Goal: Information Seeking & Learning: Compare options

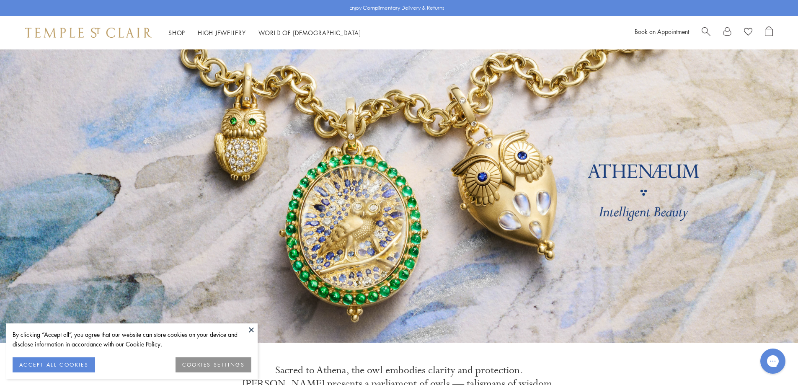
click at [252, 331] on button at bounding box center [251, 330] width 13 height 13
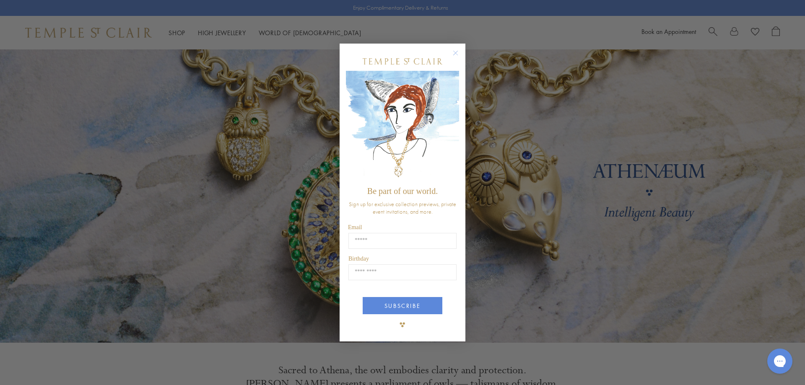
click at [453, 54] on circle "Close dialog" at bounding box center [456, 53] width 10 height 10
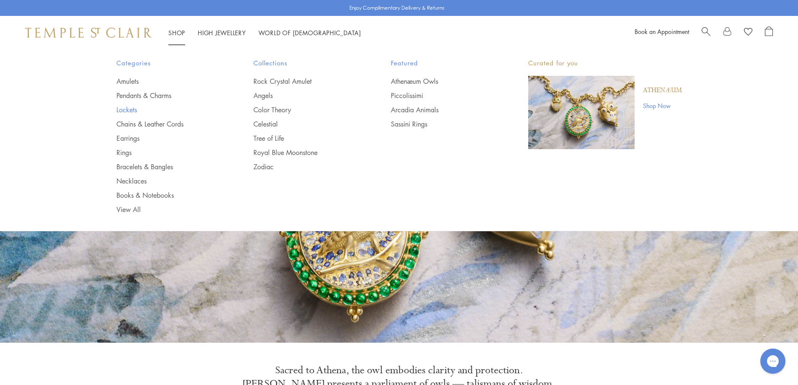
click at [128, 110] on link "Lockets" at bounding box center [169, 109] width 104 height 9
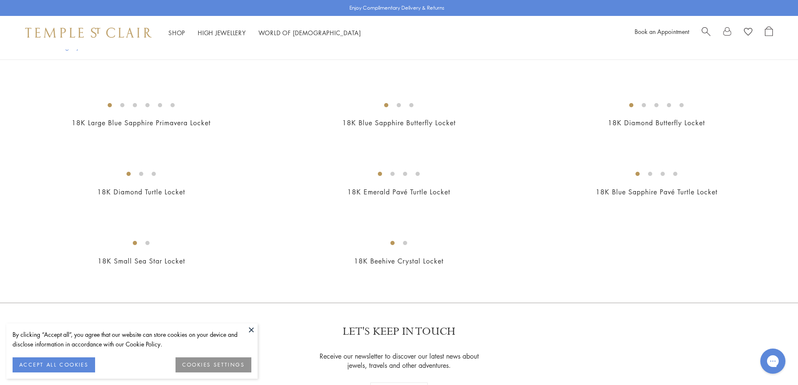
scroll to position [335, 0]
click at [252, 328] on button at bounding box center [251, 330] width 13 height 13
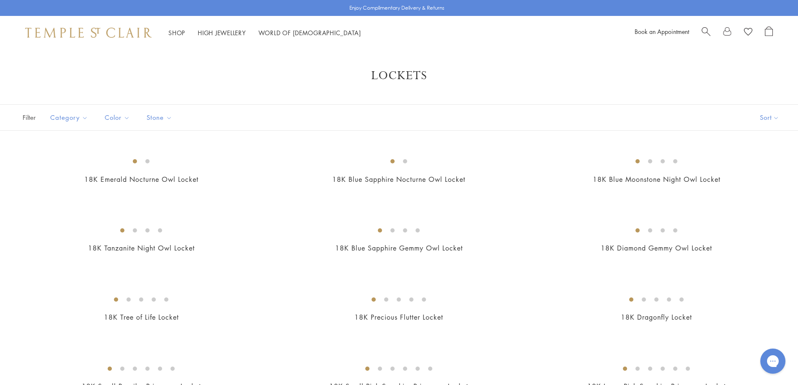
scroll to position [0, 0]
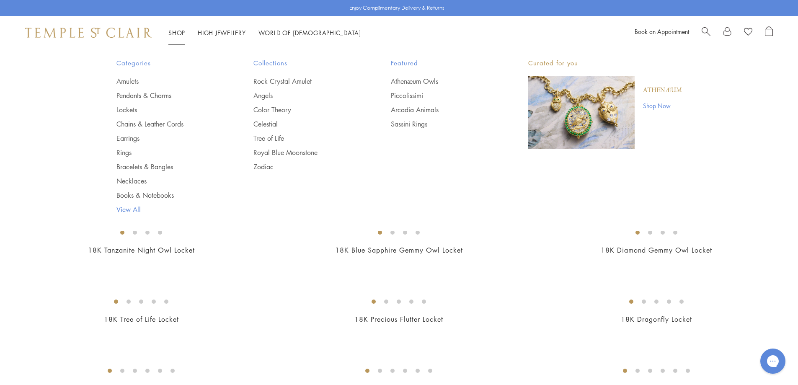
click at [129, 211] on link "View All" at bounding box center [169, 209] width 104 height 9
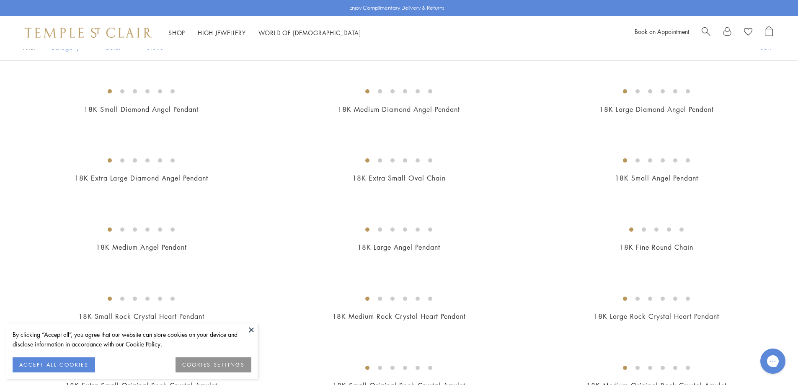
scroll to position [84, 0]
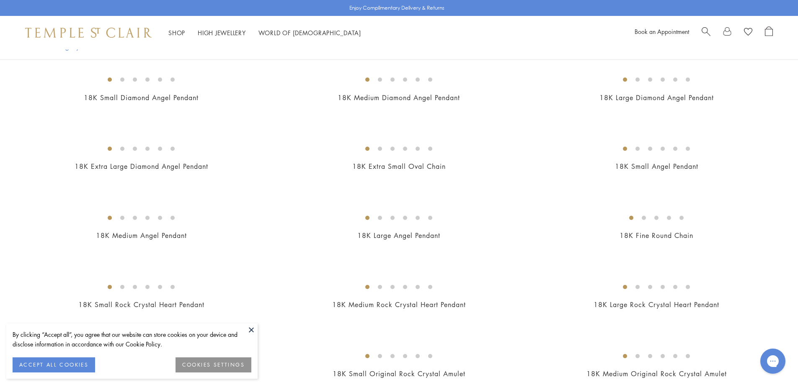
click at [251, 330] on button at bounding box center [251, 330] width 13 height 13
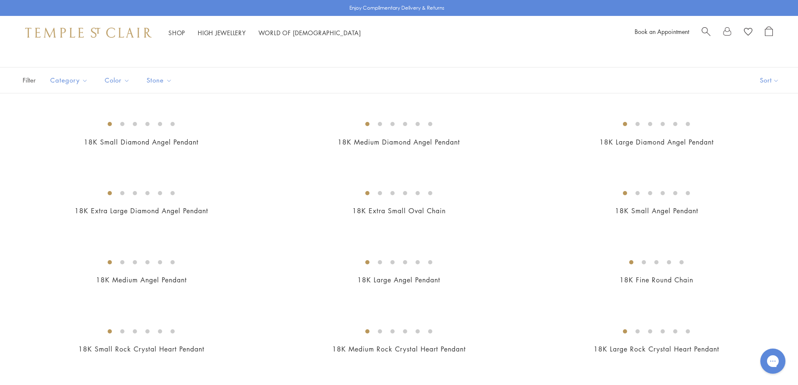
scroll to position [0, 0]
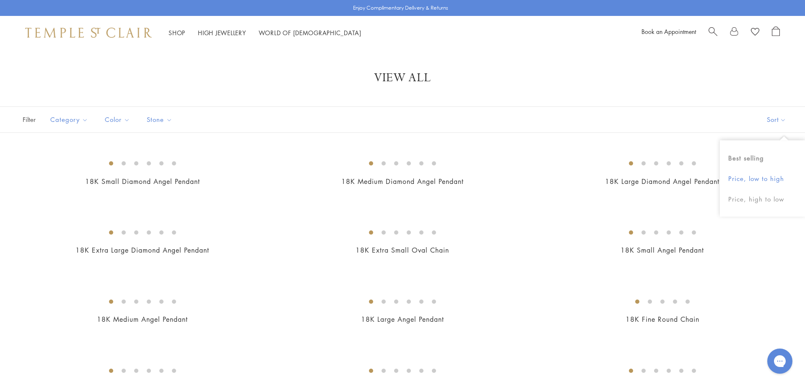
click at [764, 180] on button "Price, low to high" at bounding box center [762, 178] width 85 height 21
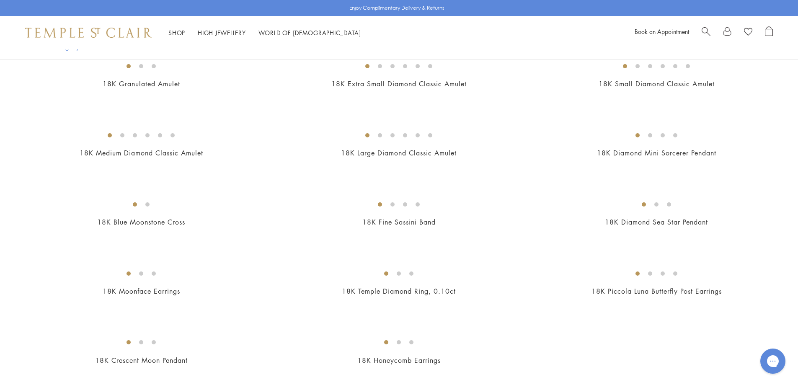
scroll to position [1299, 0]
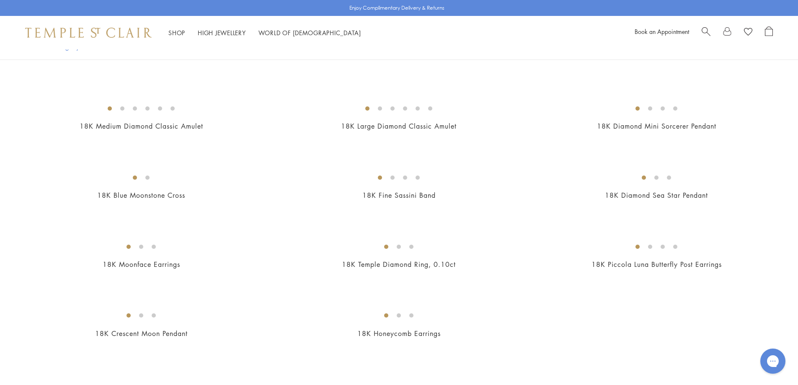
click at [0, 0] on img at bounding box center [0, 0] width 0 height 0
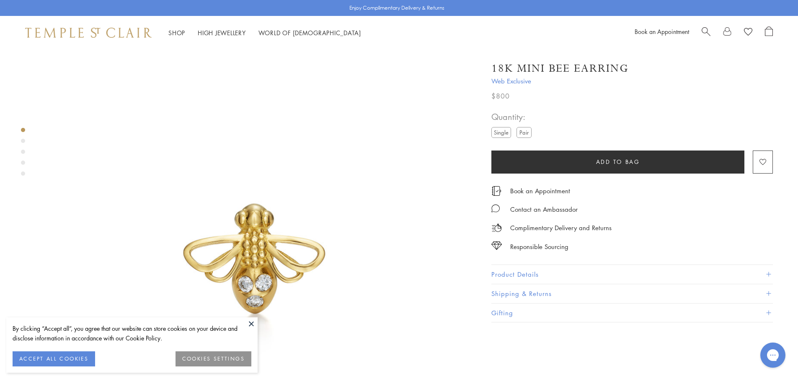
click at [522, 135] on label "Pair" at bounding box center [524, 132] width 15 height 10
click at [252, 324] on button at bounding box center [251, 323] width 13 height 13
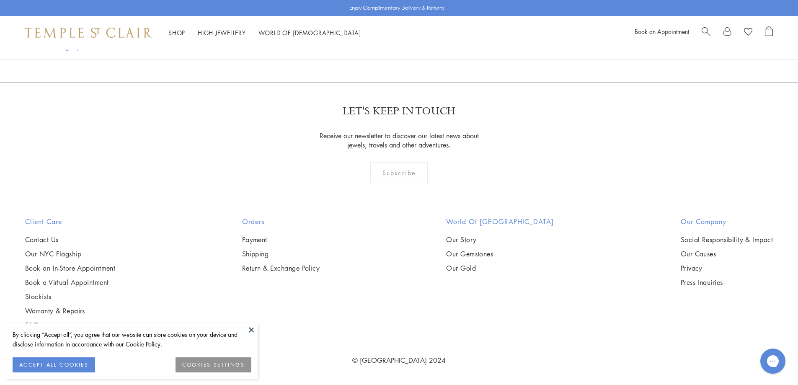
scroll to position [1926, 0]
click at [249, 332] on button at bounding box center [251, 330] width 13 height 13
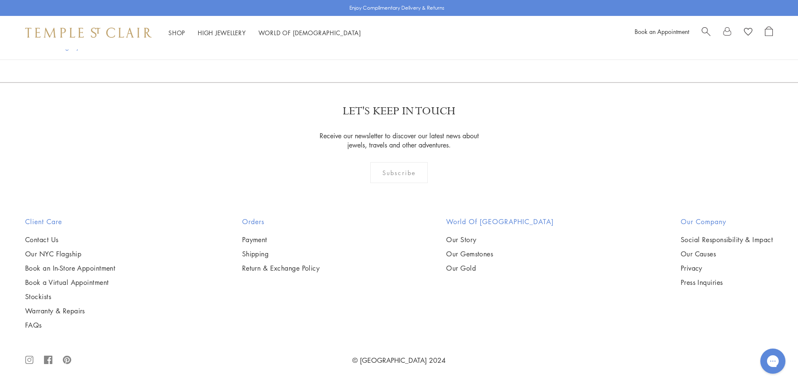
scroll to position [5698, 0]
click at [0, 0] on img at bounding box center [0, 0] width 0 height 0
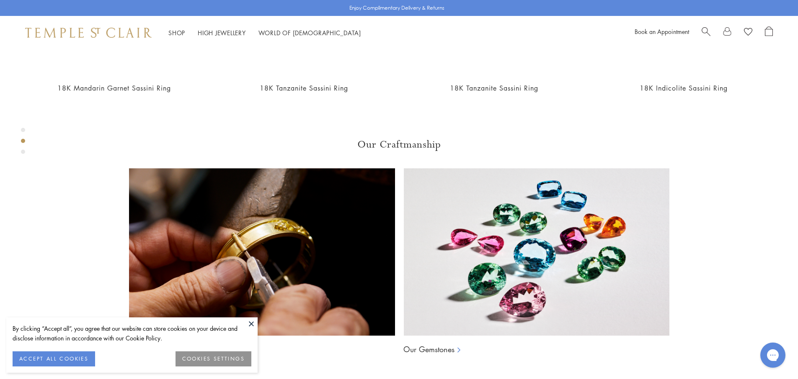
scroll to position [636, 0]
click at [253, 324] on button at bounding box center [251, 323] width 13 height 13
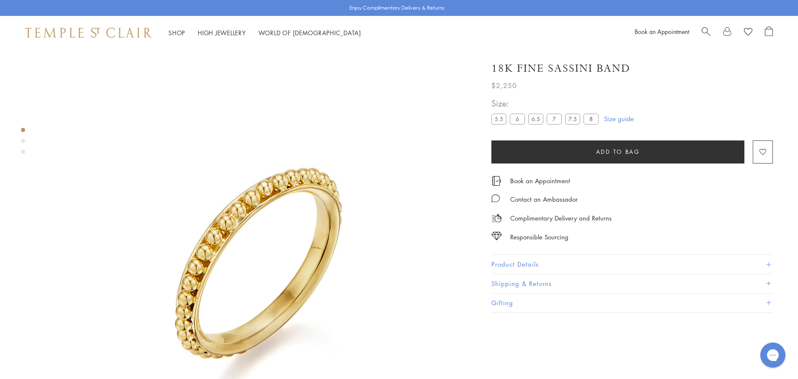
scroll to position [0, 0]
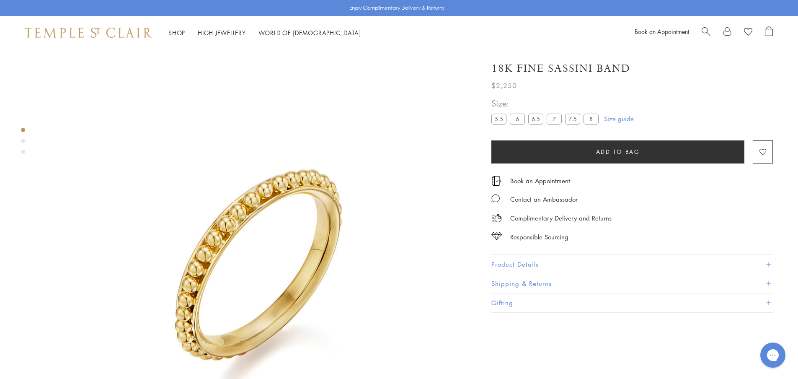
click at [23, 139] on div "Product gallery navigation" at bounding box center [23, 141] width 4 height 4
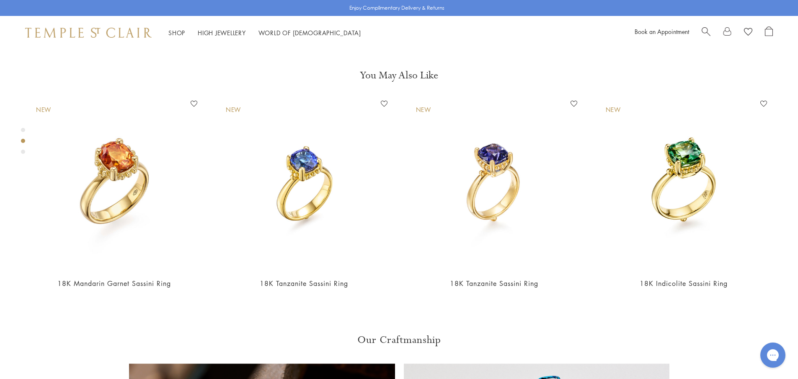
scroll to position [445, 0]
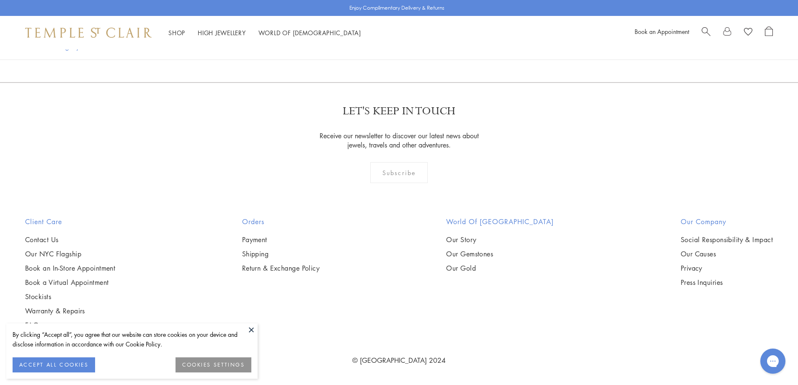
scroll to position [5823, 0]
click at [254, 329] on button at bounding box center [251, 330] width 13 height 13
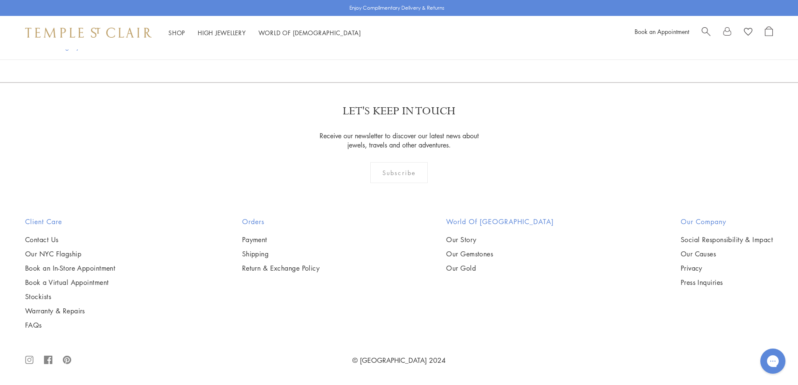
scroll to position [6368, 0]
click at [360, 49] on link "2" at bounding box center [358, 37] width 28 height 23
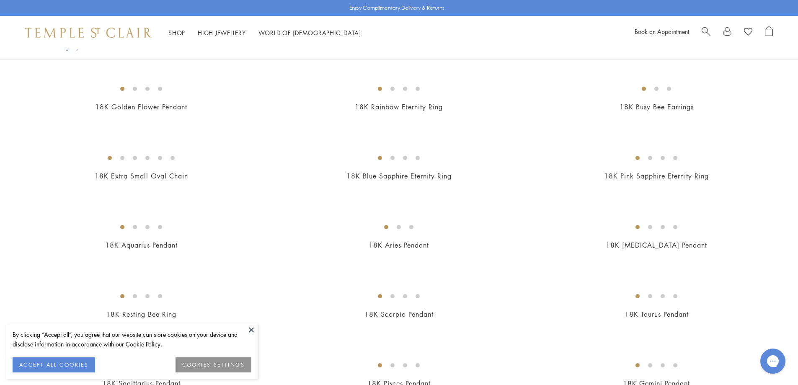
scroll to position [629, 0]
click at [251, 330] on button at bounding box center [251, 330] width 13 height 13
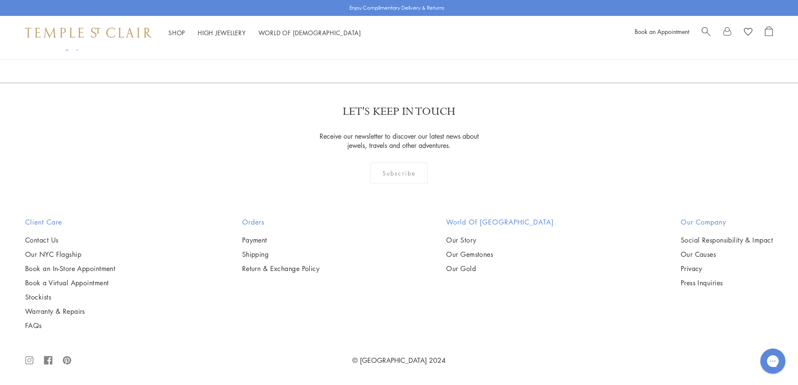
scroll to position [5825, 0]
click at [386, 49] on link "3" at bounding box center [384, 37] width 28 height 23
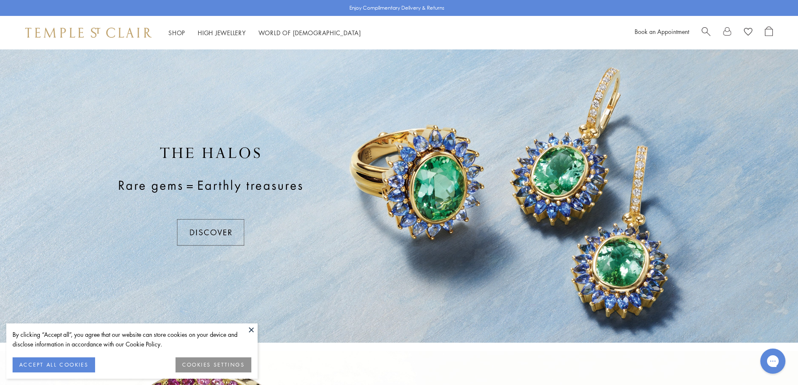
click at [250, 332] on button at bounding box center [251, 330] width 13 height 13
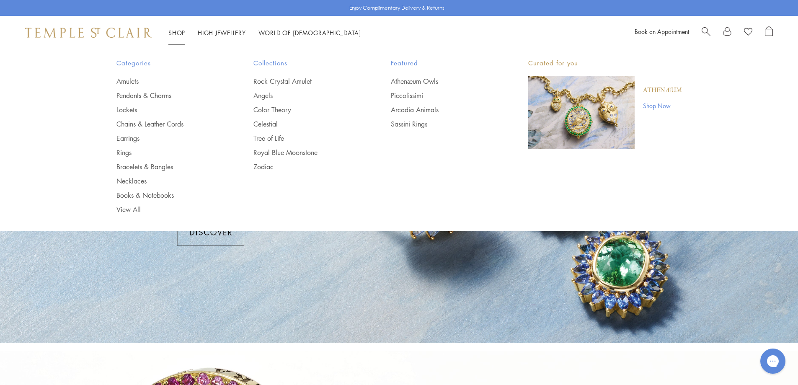
click at [180, 32] on link "Shop Shop" at bounding box center [176, 32] width 17 height 8
click at [127, 152] on link "Rings" at bounding box center [169, 152] width 104 height 9
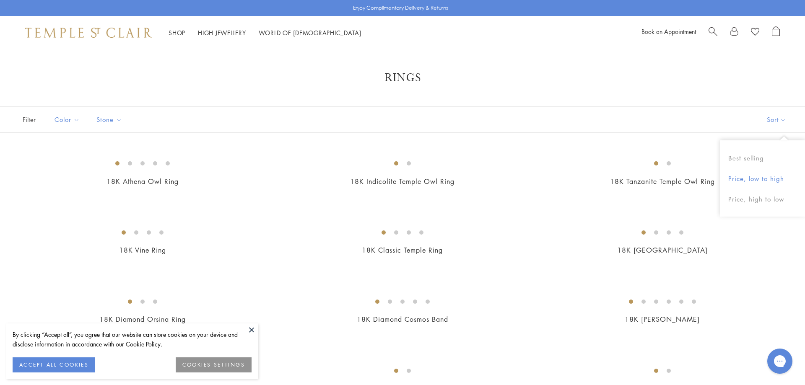
click at [743, 179] on button "Price, low to high" at bounding box center [762, 178] width 85 height 21
click at [246, 330] on button at bounding box center [251, 330] width 13 height 13
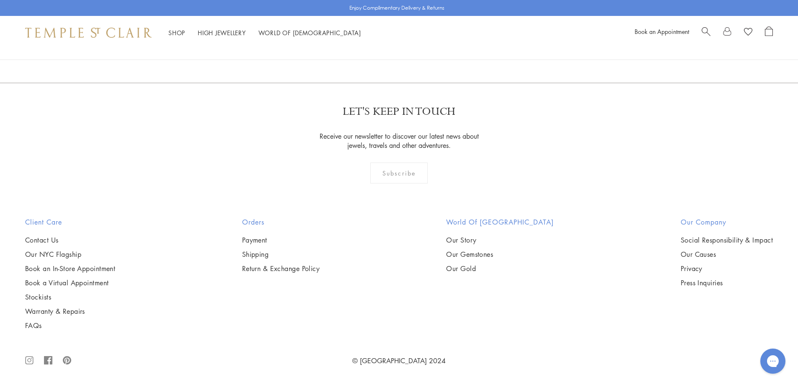
scroll to position [3395, 0]
click at [0, 0] on img at bounding box center [0, 0] width 0 height 0
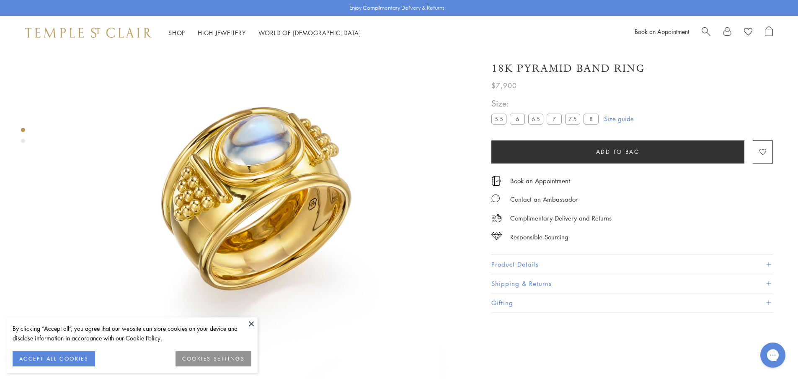
scroll to position [91, 0]
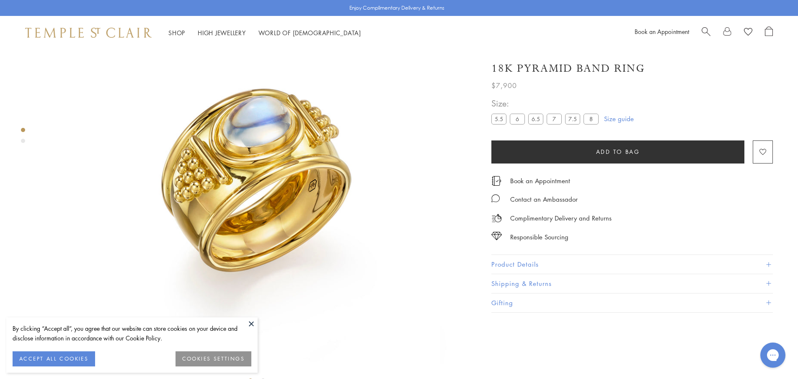
click at [252, 324] on button at bounding box center [251, 323] width 13 height 13
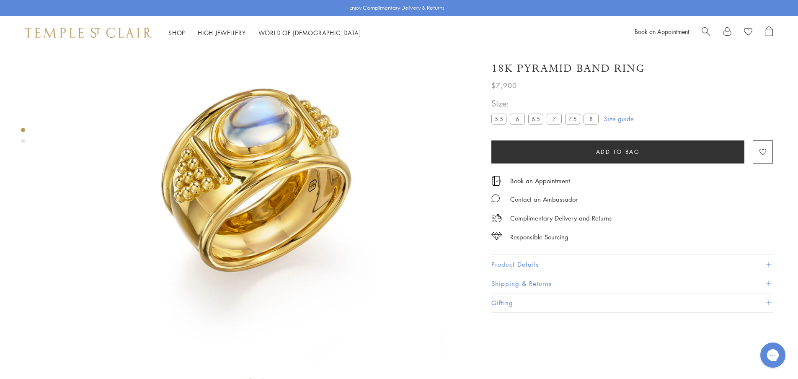
click at [23, 140] on div "Product gallery navigation" at bounding box center [23, 141] width 4 height 4
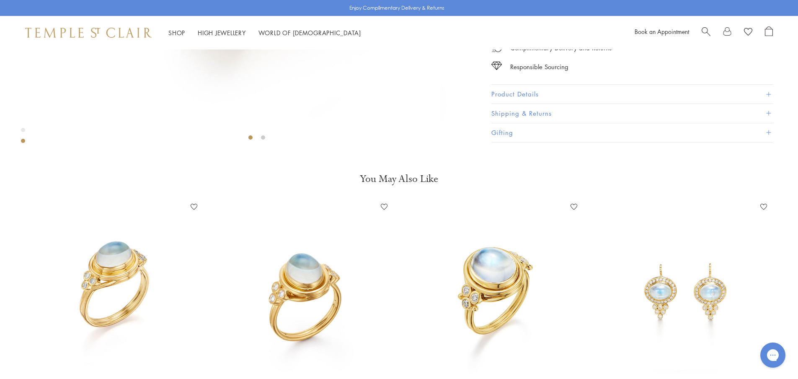
scroll to position [320, 0]
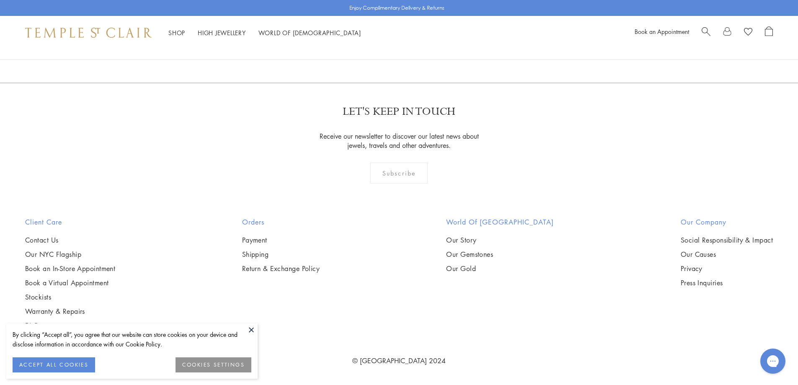
scroll to position [3308, 0]
click at [254, 329] on button at bounding box center [251, 330] width 13 height 13
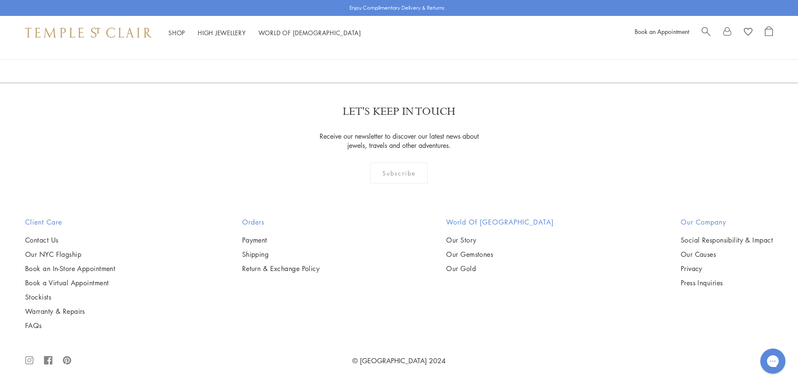
click at [0, 0] on img at bounding box center [0, 0] width 0 height 0
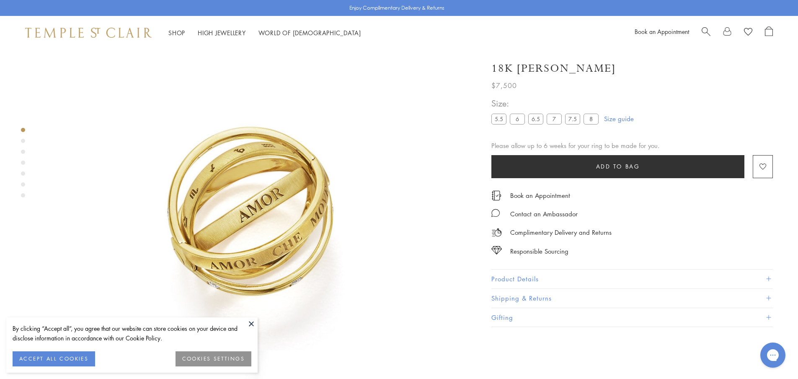
click at [251, 324] on button at bounding box center [251, 323] width 13 height 13
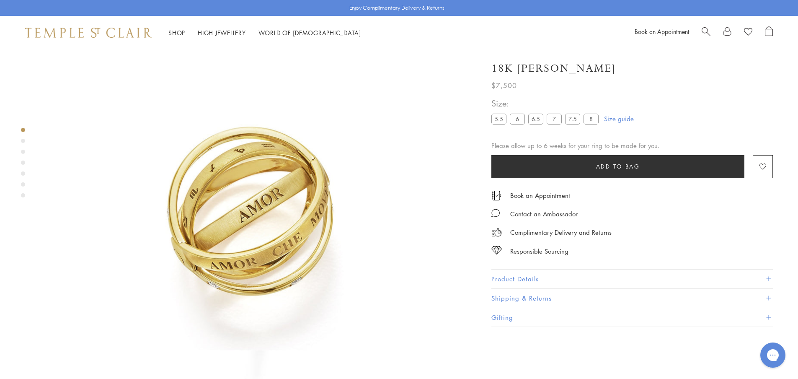
click at [22, 141] on div "Product gallery navigation" at bounding box center [23, 141] width 4 height 4
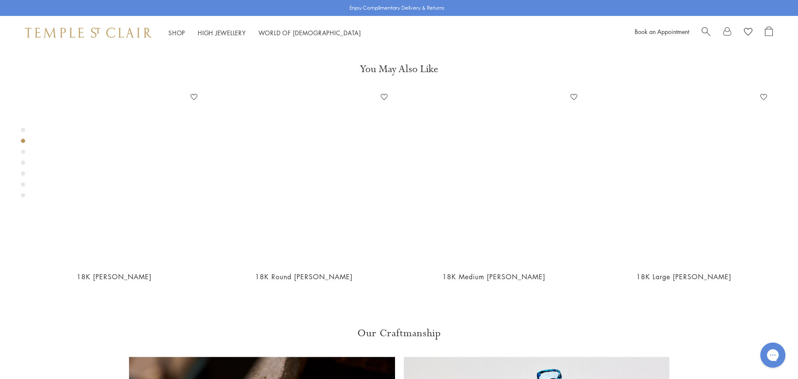
scroll to position [445, 0]
click at [21, 153] on div "Product gallery navigation" at bounding box center [23, 152] width 4 height 4
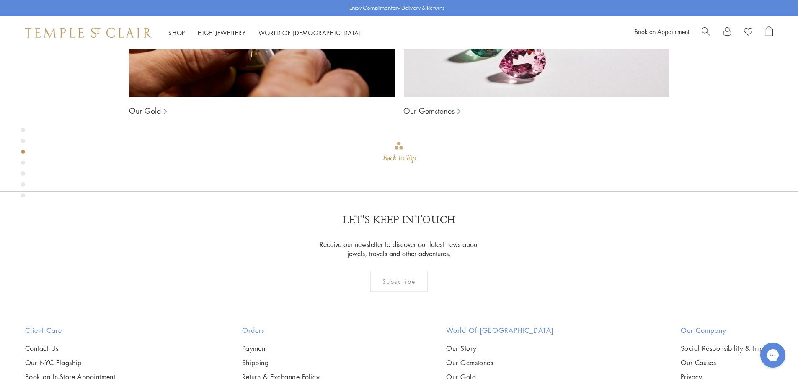
scroll to position [875, 0]
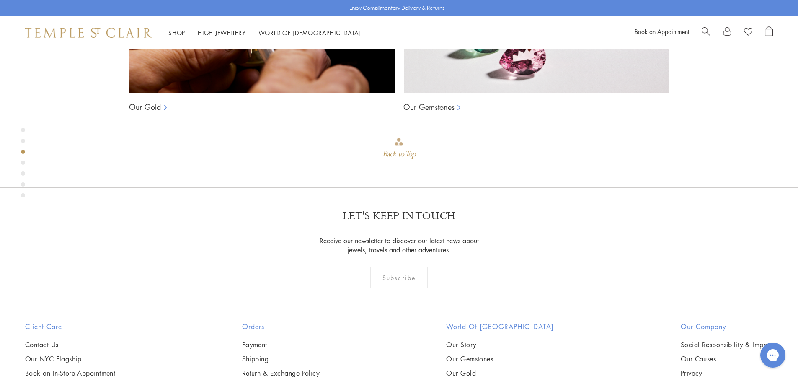
click at [23, 163] on div "Product gallery navigation" at bounding box center [23, 163] width 4 height 4
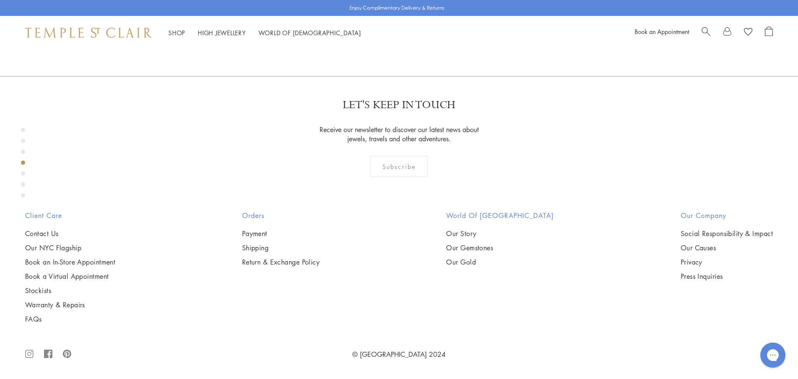
scroll to position [1305, 0]
click at [24, 173] on div "Product gallery navigation" at bounding box center [23, 173] width 4 height 4
click at [22, 186] on div "Product gallery navigation" at bounding box center [23, 184] width 4 height 4
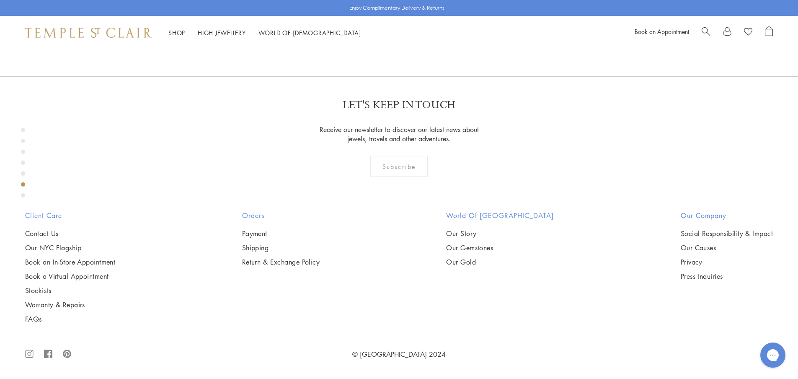
click at [22, 197] on div "Product gallery navigation" at bounding box center [23, 195] width 4 height 4
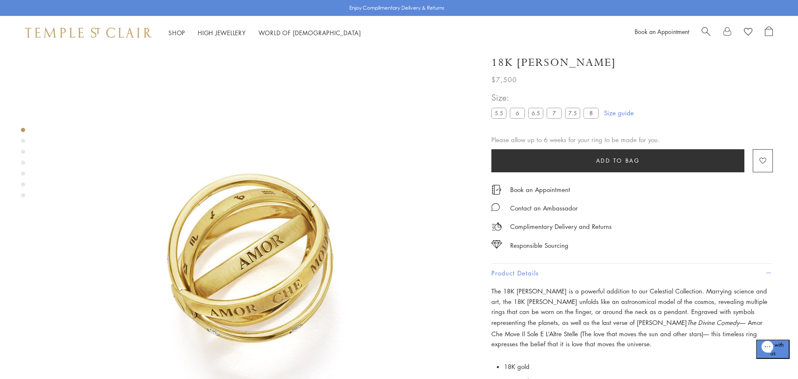
scroll to position [0, 0]
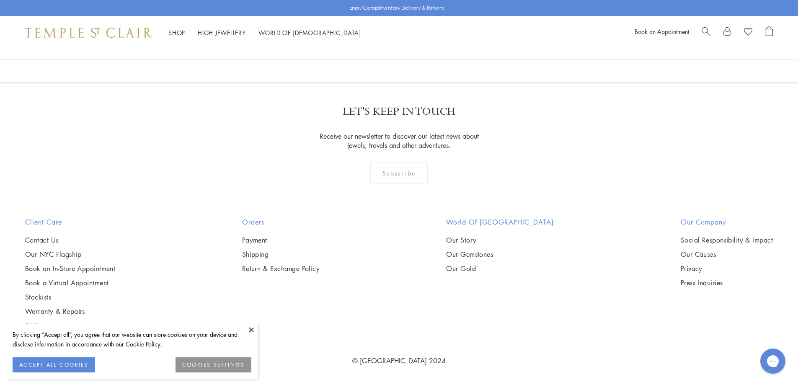
scroll to position [2722, 0]
click at [250, 332] on button at bounding box center [251, 330] width 13 height 13
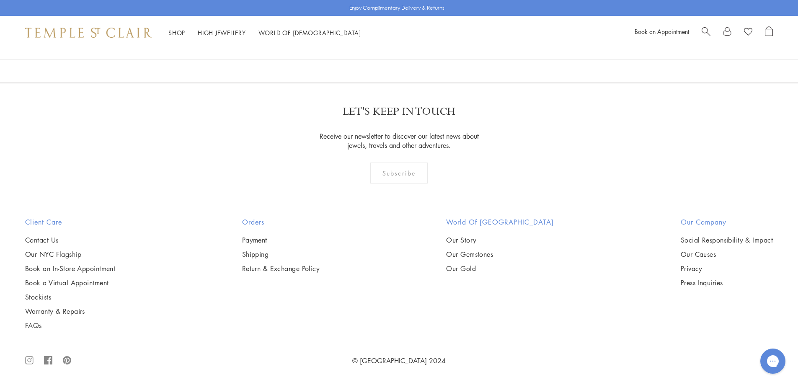
scroll to position [2805, 0]
click at [0, 0] on img at bounding box center [0, 0] width 0 height 0
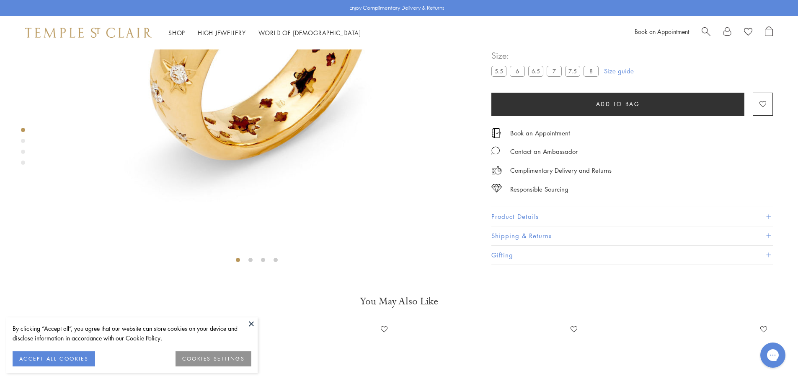
scroll to position [259, 0]
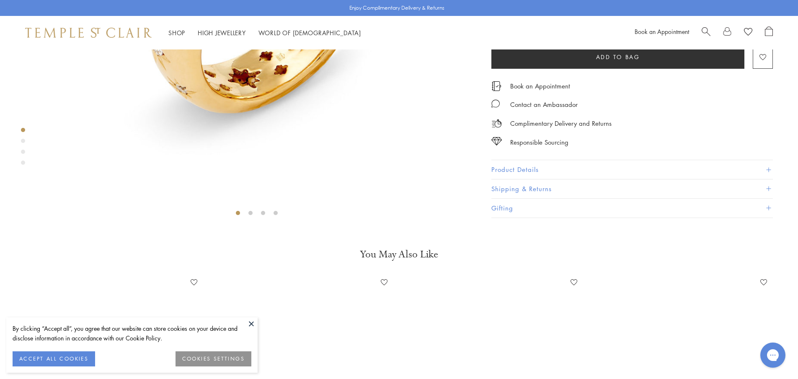
click at [253, 321] on button at bounding box center [251, 323] width 13 height 13
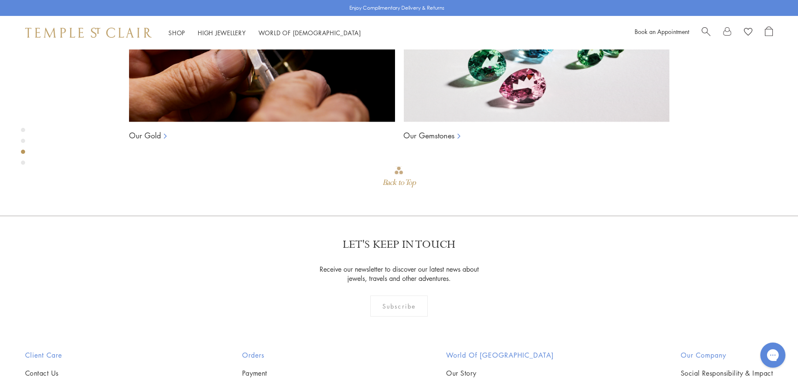
scroll to position [846, 0]
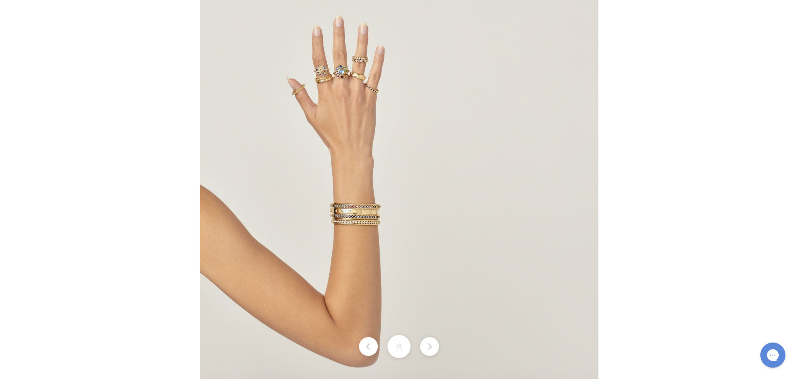
click at [352, 75] on img at bounding box center [399, 189] width 399 height 398
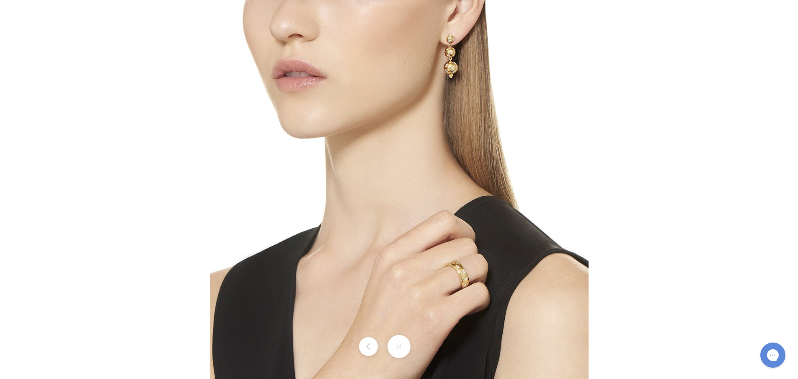
click at [399, 343] on button at bounding box center [399, 346] width 23 height 23
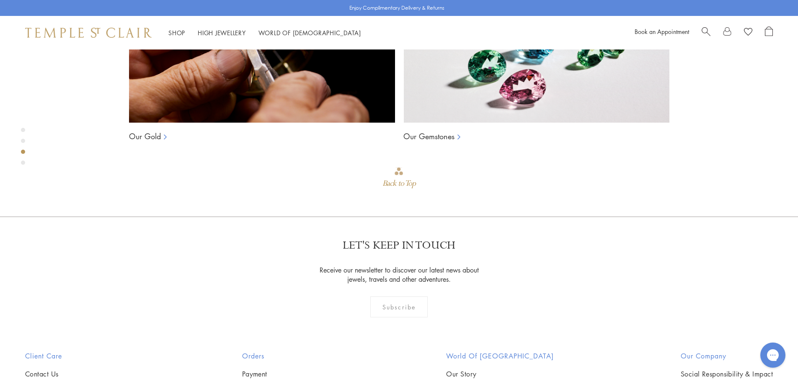
click at [23, 163] on div "Product gallery navigation" at bounding box center [23, 163] width 4 height 4
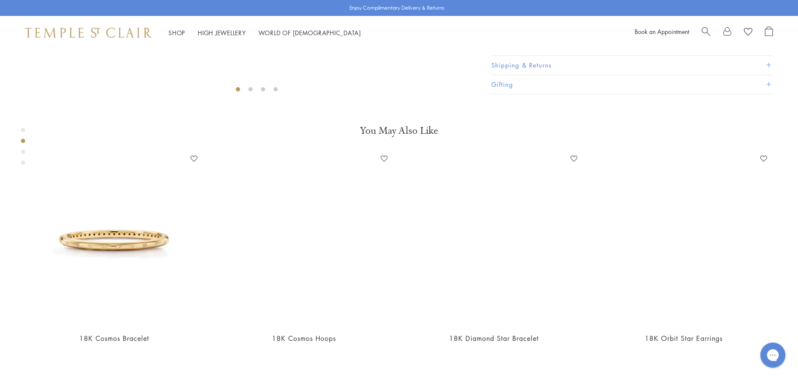
scroll to position [382, 0]
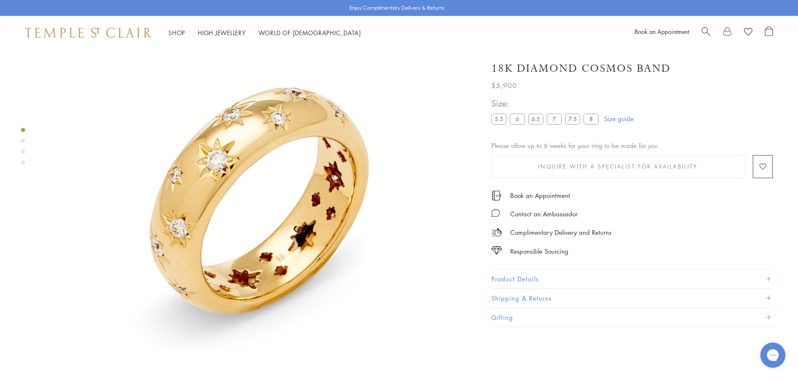
scroll to position [49, 0]
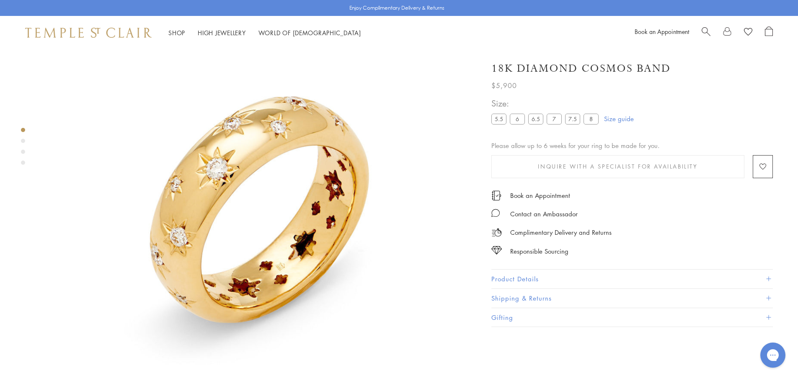
click at [527, 276] on button "Product Details" at bounding box center [633, 278] width 282 height 19
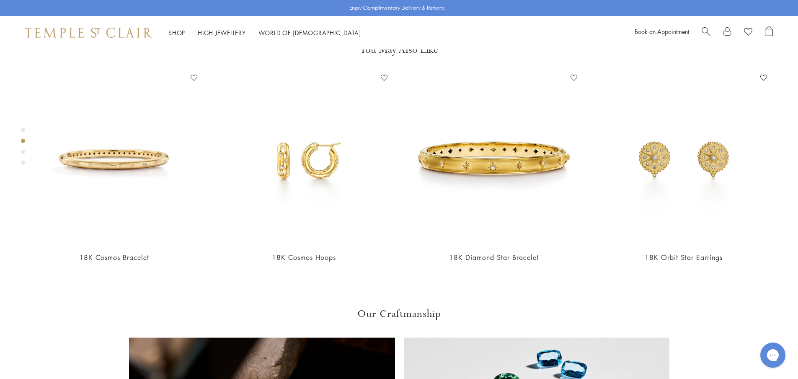
scroll to position [461, 0]
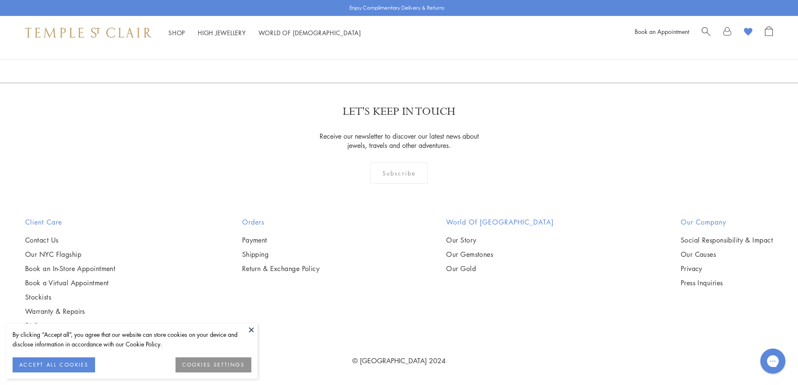
scroll to position [2761, 0]
click at [252, 330] on button at bounding box center [251, 330] width 13 height 13
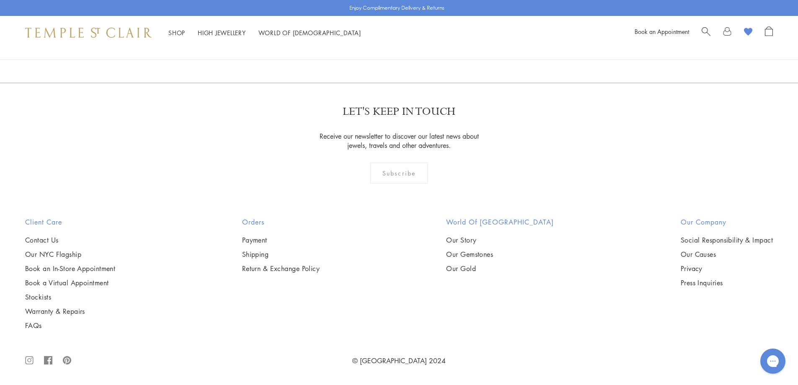
scroll to position [3432, 0]
click at [0, 0] on img at bounding box center [0, 0] width 0 height 0
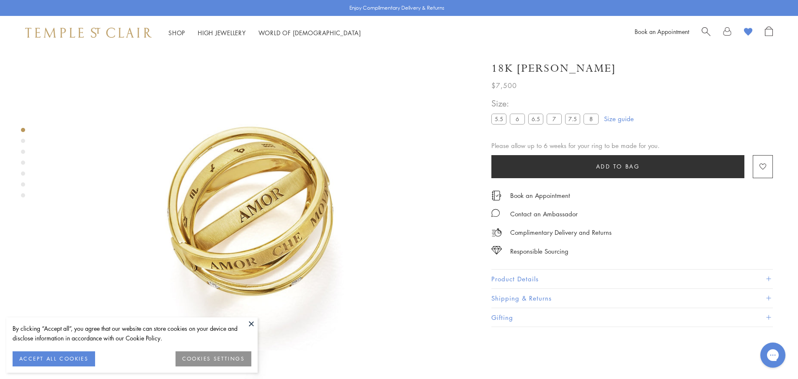
click at [574, 120] on label "7.5" at bounding box center [572, 119] width 15 height 10
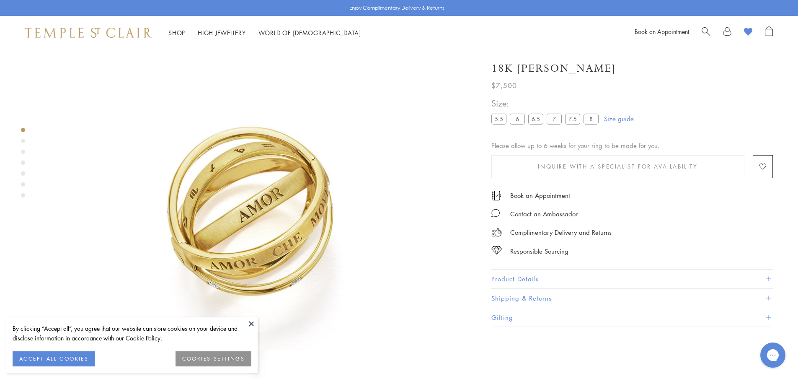
click at [250, 322] on button at bounding box center [251, 323] width 13 height 13
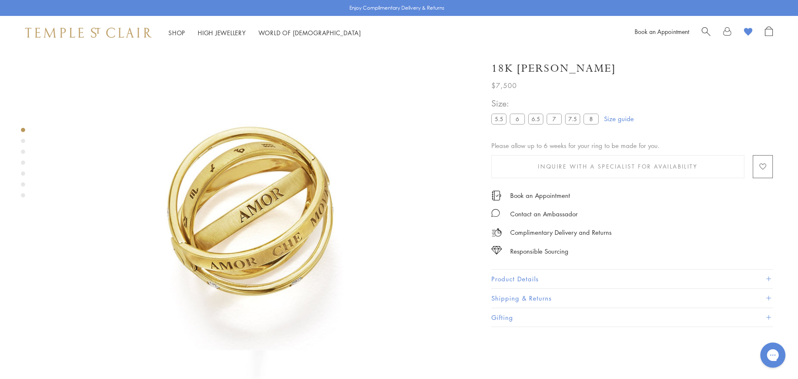
click at [760, 165] on image "button" at bounding box center [763, 166] width 7 height 6
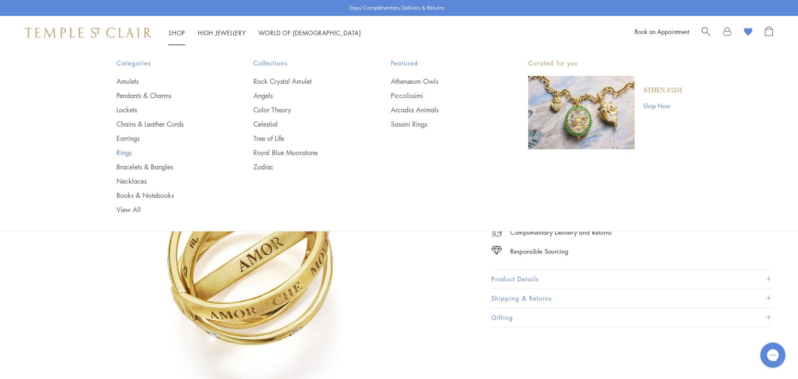
click at [124, 152] on link "Rings" at bounding box center [169, 152] width 104 height 9
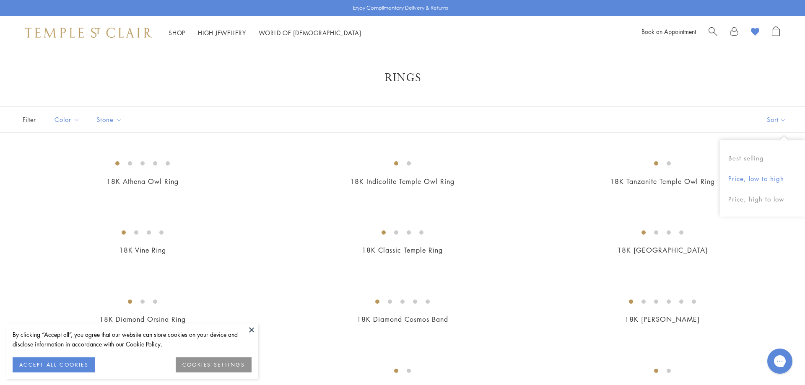
click at [750, 178] on button "Price, low to high" at bounding box center [762, 178] width 85 height 21
click at [251, 330] on button at bounding box center [251, 330] width 13 height 13
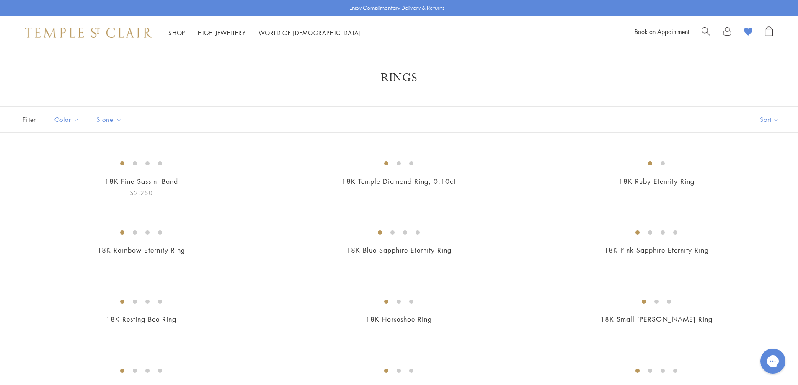
click at [0, 0] on img at bounding box center [0, 0] width 0 height 0
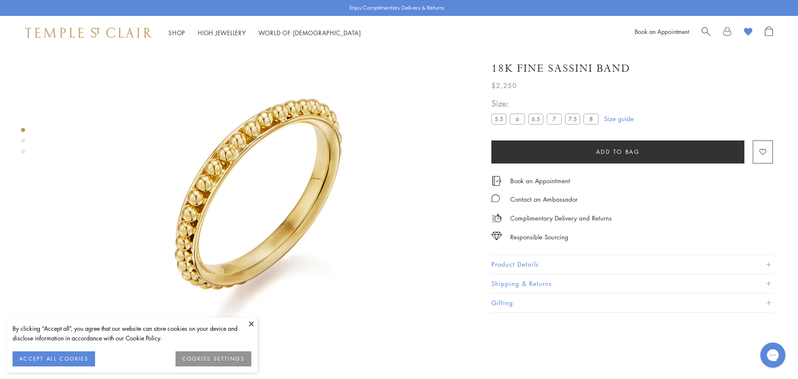
scroll to position [91, 0]
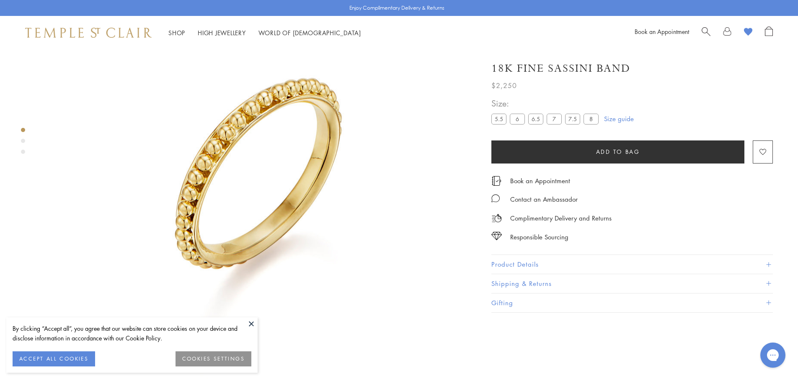
click at [250, 324] on button at bounding box center [251, 323] width 13 height 13
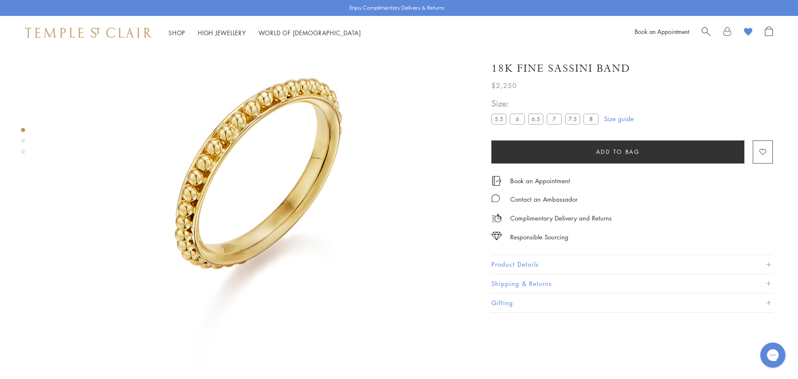
click at [25, 141] on div at bounding box center [248, 173] width 497 height 430
click at [23, 140] on div "Product gallery navigation" at bounding box center [23, 141] width 4 height 4
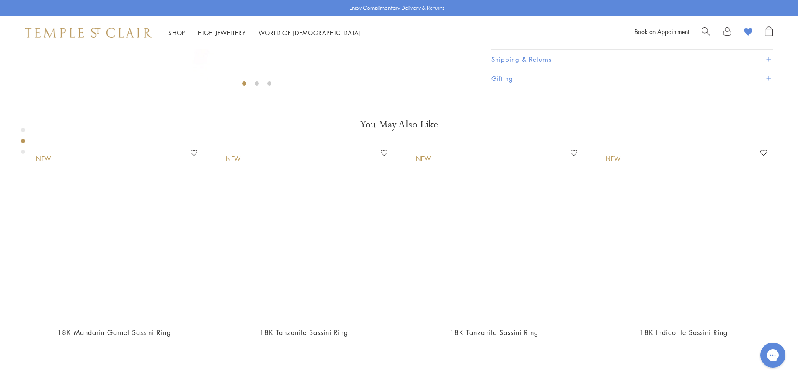
scroll to position [445, 0]
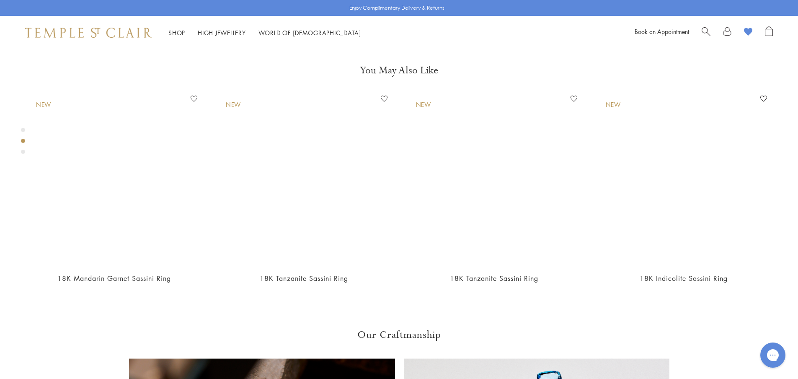
click at [21, 147] on div "Product gallery navigation" at bounding box center [23, 143] width 4 height 35
click at [23, 151] on div "Product gallery navigation" at bounding box center [23, 152] width 4 height 4
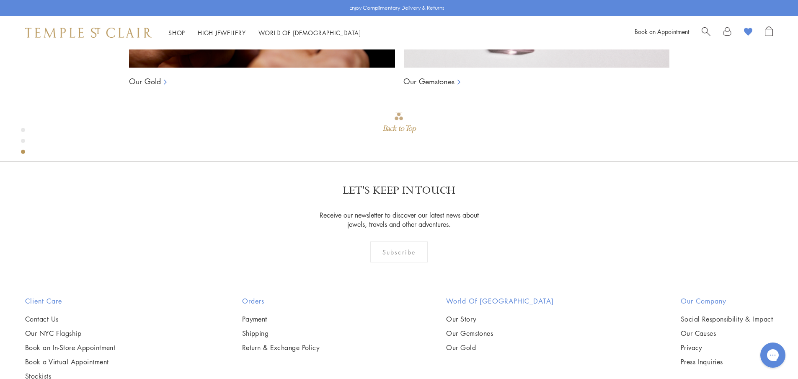
scroll to position [958, 0]
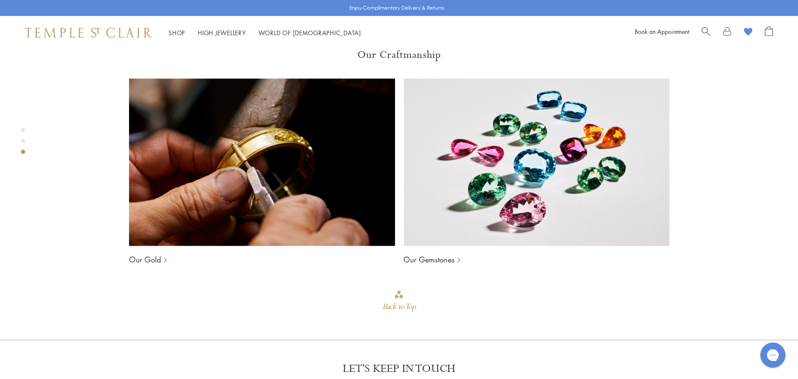
scroll to position [665, 0]
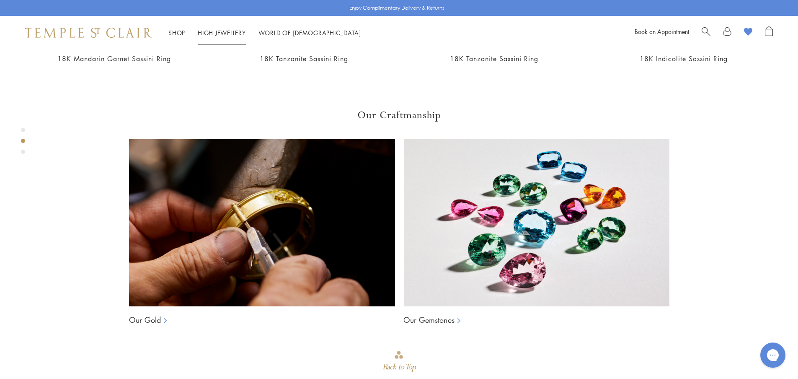
click at [228, 32] on link "High Jewellery High Jewellery" at bounding box center [222, 32] width 48 height 8
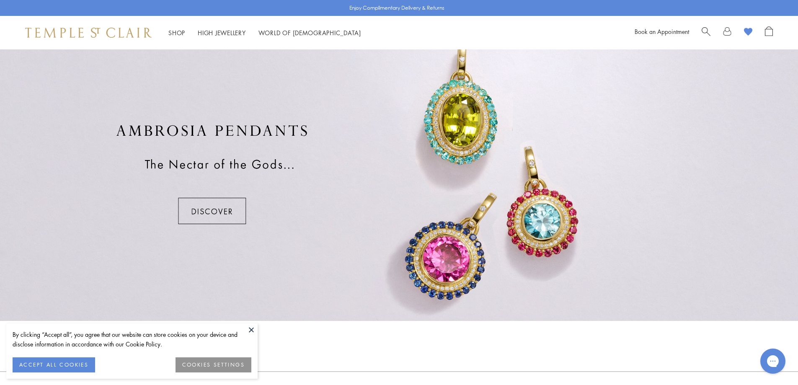
scroll to position [629, 0]
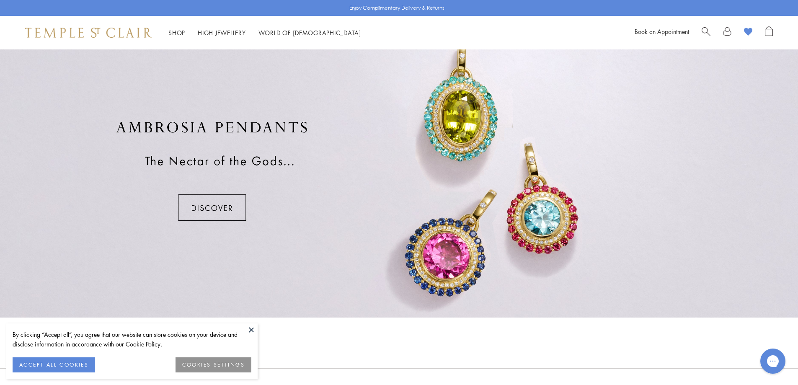
click at [253, 331] on button at bounding box center [251, 330] width 13 height 13
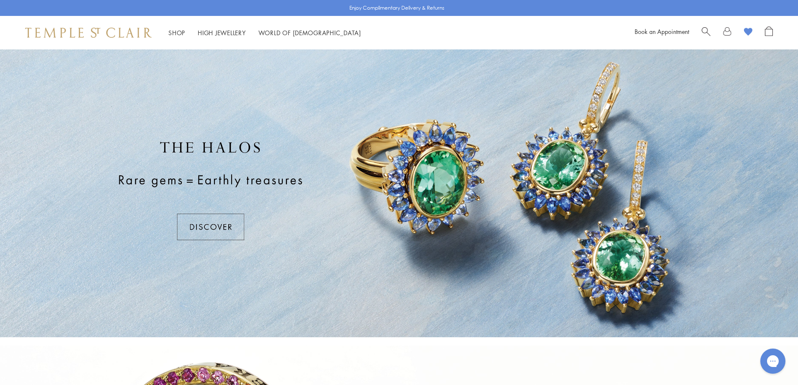
scroll to position [0, 0]
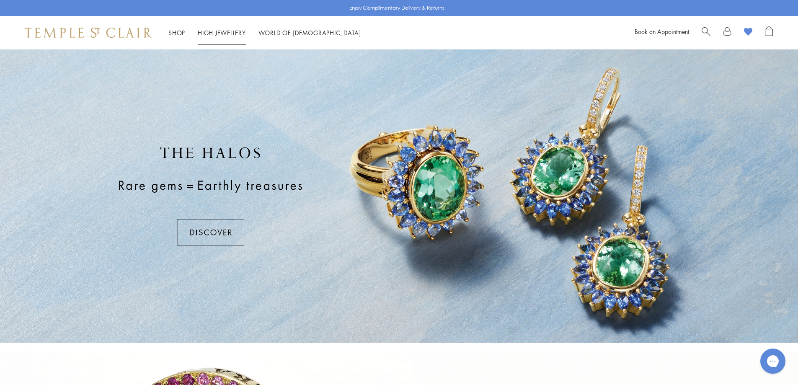
click at [218, 32] on link "High Jewellery High Jewellery" at bounding box center [222, 32] width 48 height 8
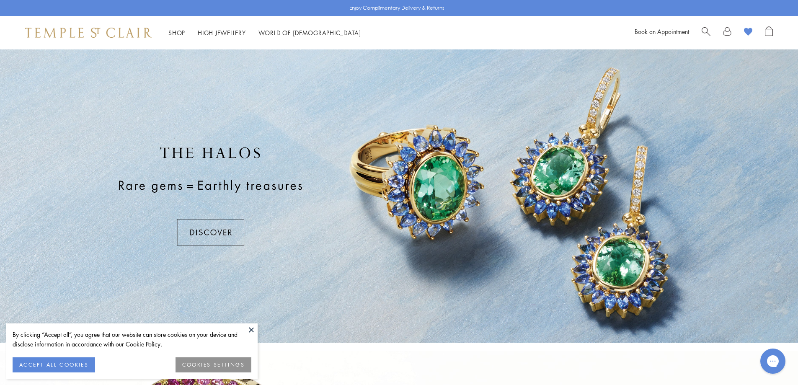
click at [252, 330] on button at bounding box center [251, 330] width 13 height 13
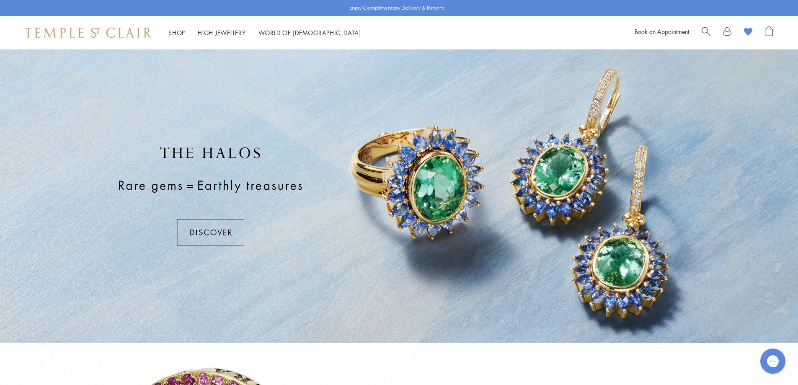
click at [208, 231] on div at bounding box center [399, 195] width 798 height 293
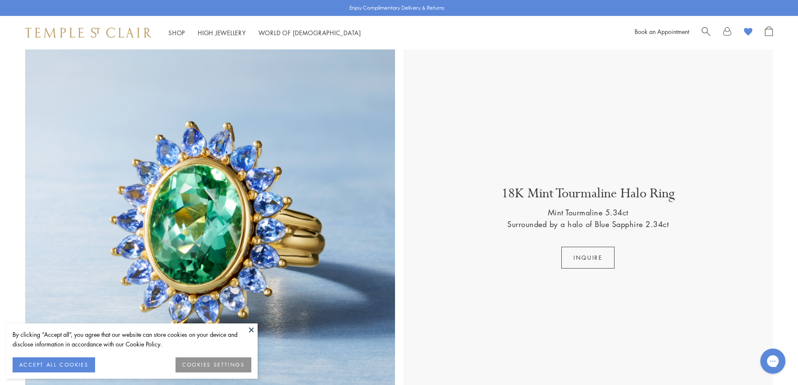
scroll to position [335, 0]
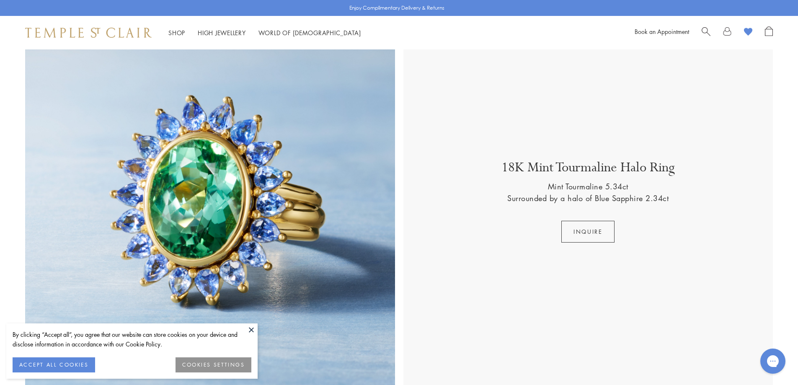
click at [251, 329] on button at bounding box center [251, 330] width 13 height 13
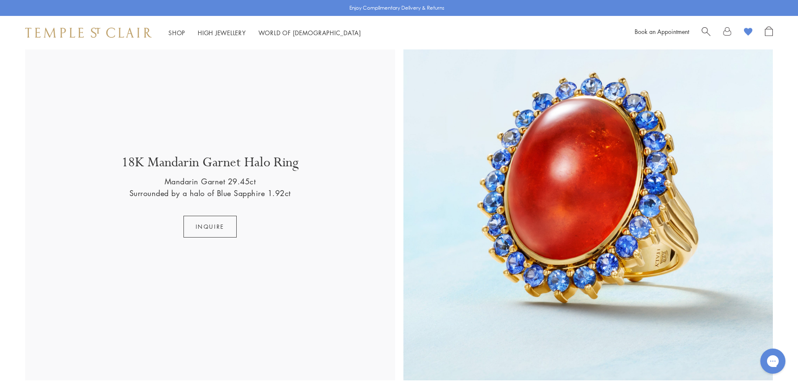
scroll to position [1509, 0]
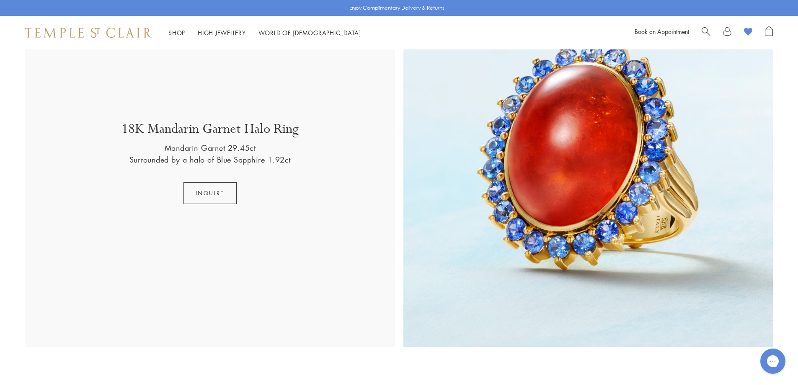
click at [570, 161] on img at bounding box center [589, 162] width 370 height 370
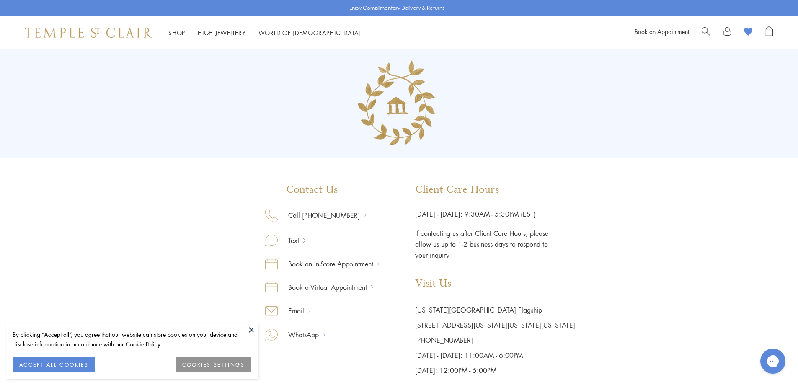
click at [252, 329] on button at bounding box center [251, 330] width 13 height 13
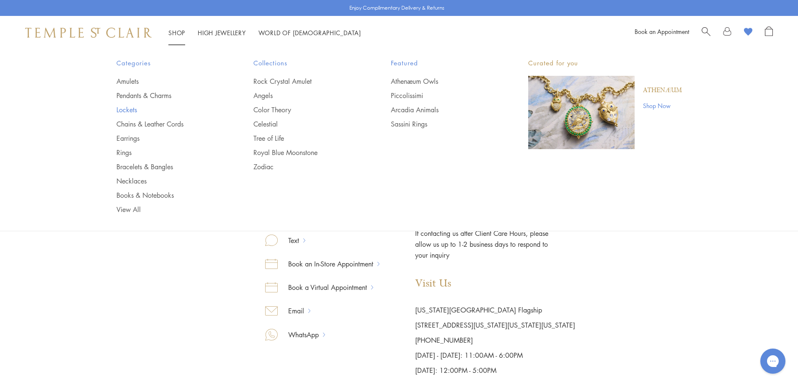
click at [129, 107] on link "Lockets" at bounding box center [169, 109] width 104 height 9
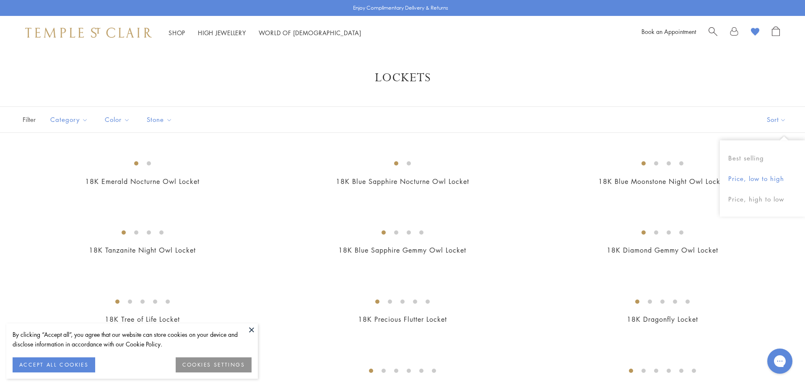
click at [738, 179] on button "Price, low to high" at bounding box center [762, 178] width 85 height 21
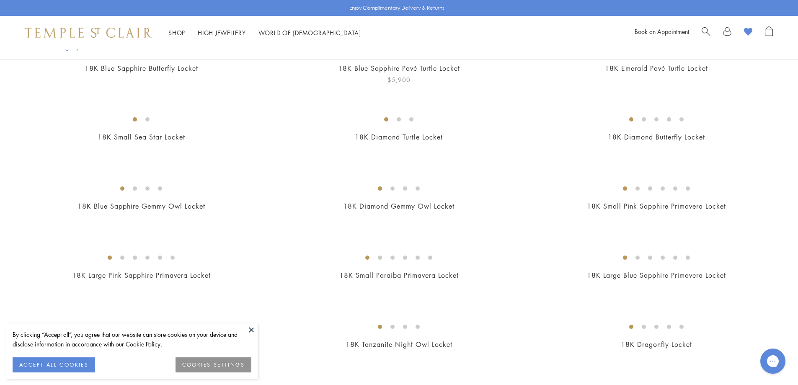
scroll to position [210, 0]
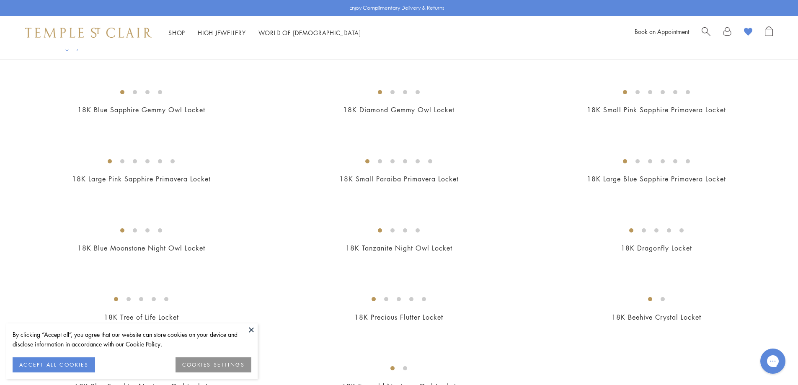
click at [248, 331] on button at bounding box center [251, 330] width 13 height 13
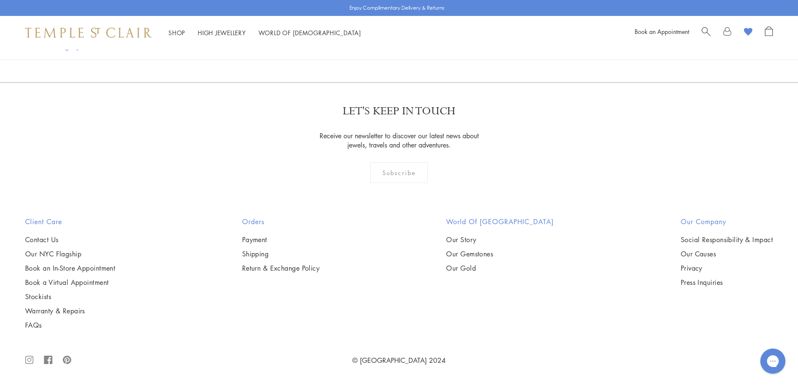
scroll to position [712, 0]
click at [0, 0] on img at bounding box center [0, 0] width 0 height 0
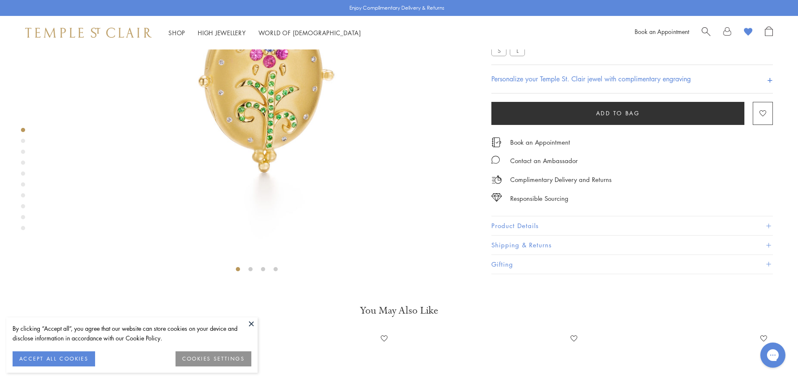
scroll to position [217, 0]
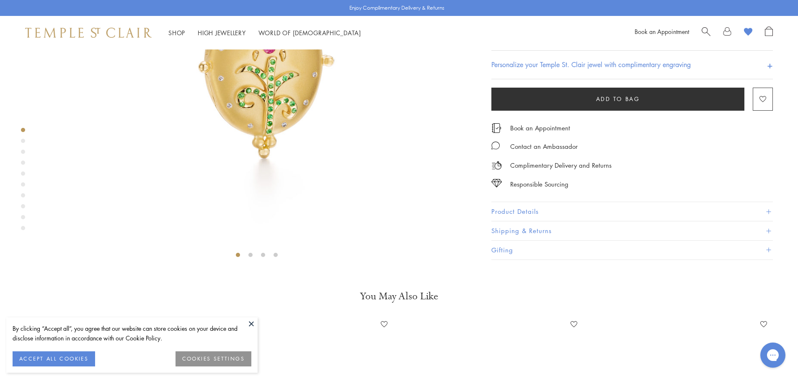
click at [253, 324] on button at bounding box center [251, 323] width 13 height 13
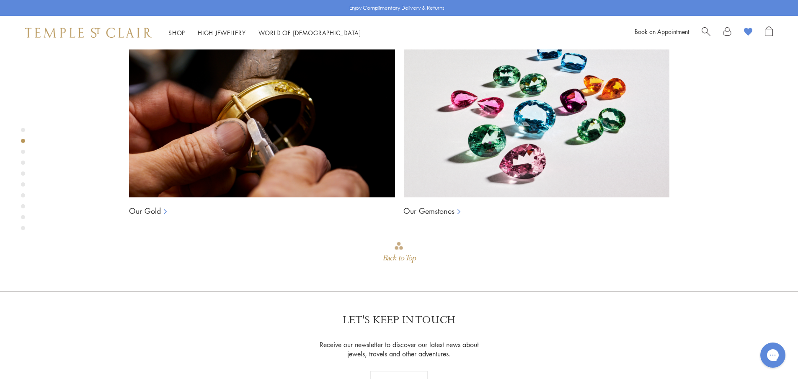
scroll to position [636, 0]
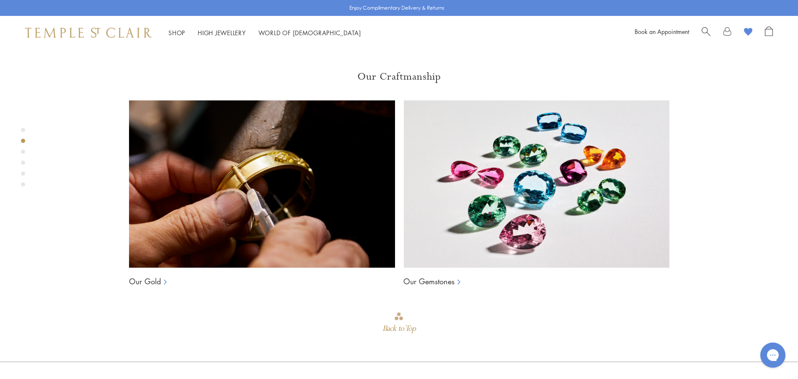
scroll to position [888, 0]
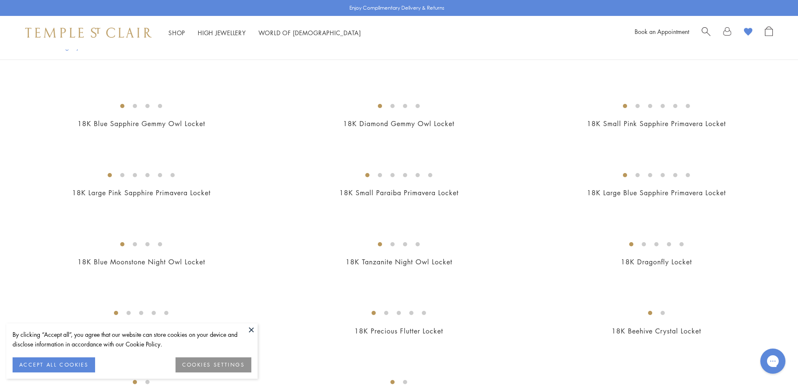
scroll to position [207, 0]
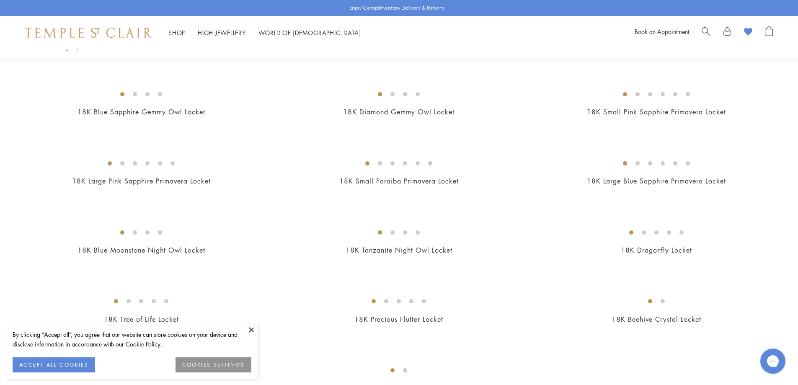
click at [251, 328] on button at bounding box center [251, 330] width 13 height 13
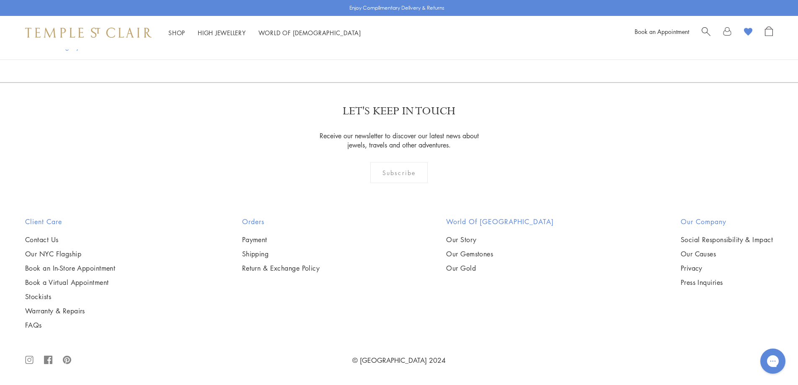
scroll to position [1339, 0]
click at [0, 0] on img at bounding box center [0, 0] width 0 height 0
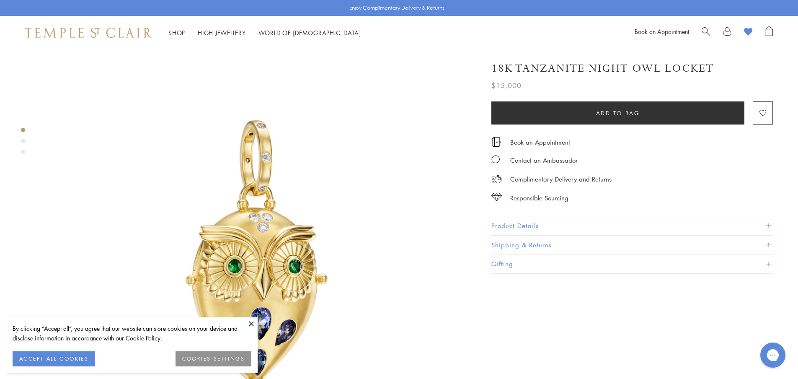
click at [249, 323] on button at bounding box center [251, 323] width 13 height 13
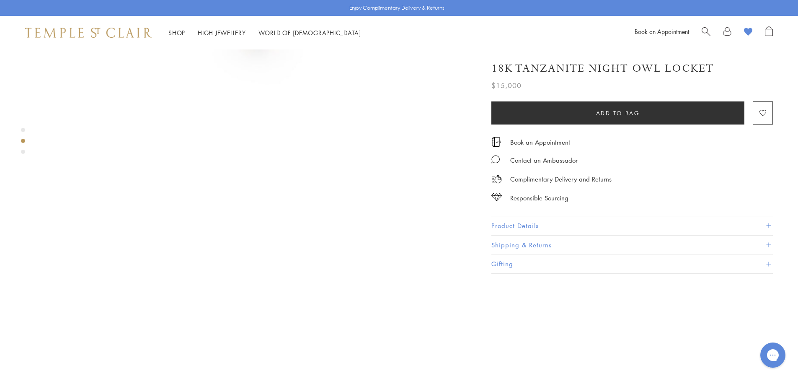
scroll to position [377, 0]
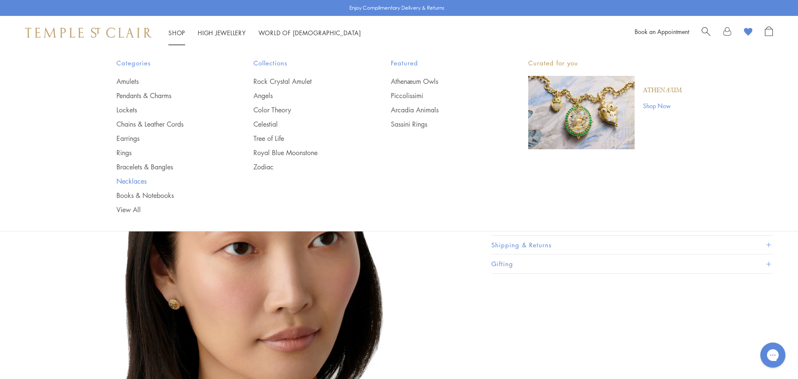
click at [133, 180] on link "Necklaces" at bounding box center [169, 180] width 104 height 9
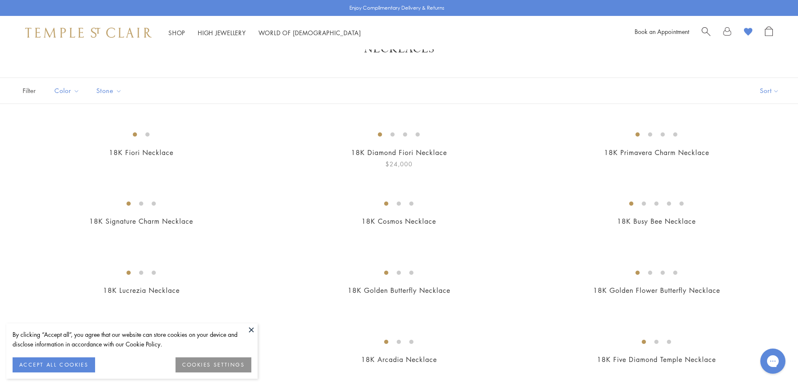
scroll to position [126, 0]
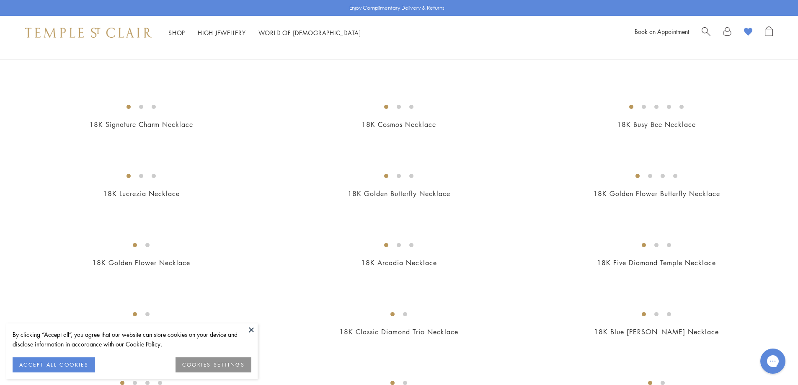
click at [253, 329] on button at bounding box center [251, 330] width 13 height 13
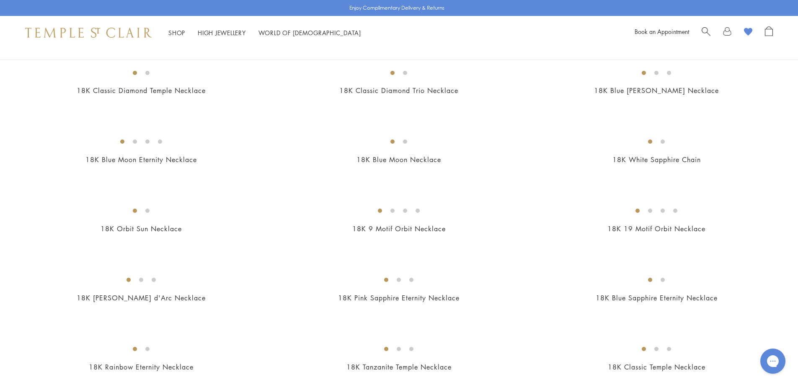
scroll to position [377, 0]
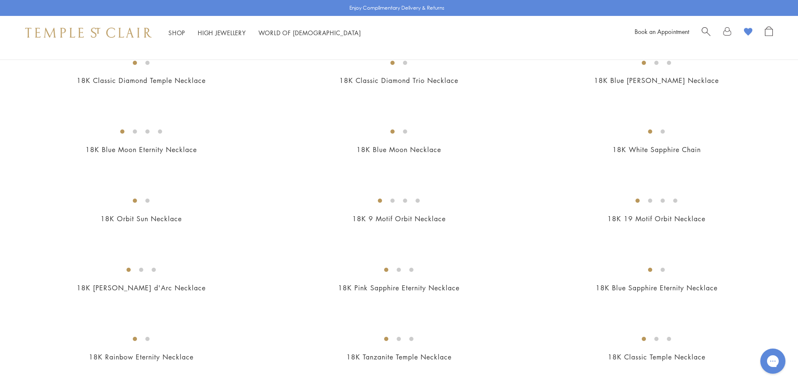
click at [0, 0] on img at bounding box center [0, 0] width 0 height 0
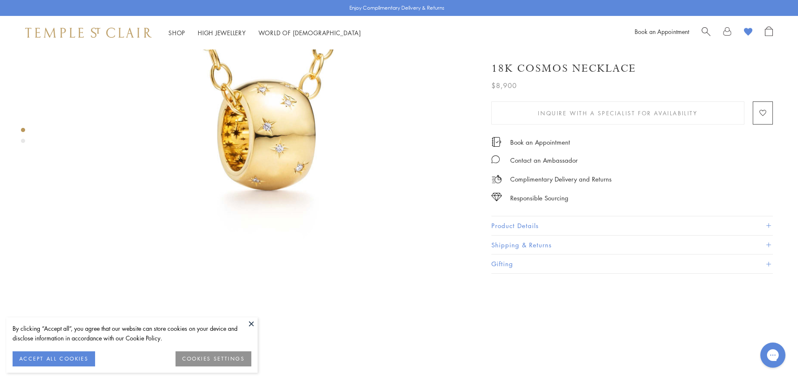
scroll to position [126, 0]
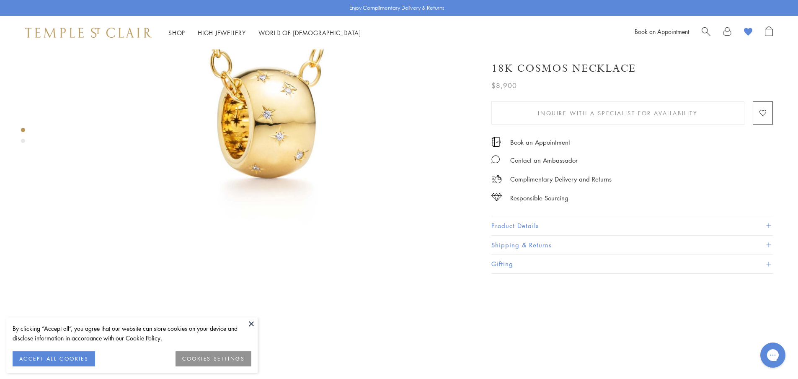
click at [252, 323] on button at bounding box center [251, 323] width 13 height 13
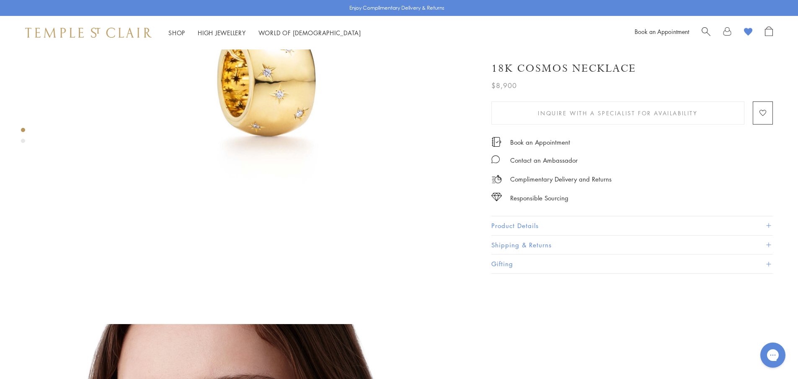
scroll to position [0, 0]
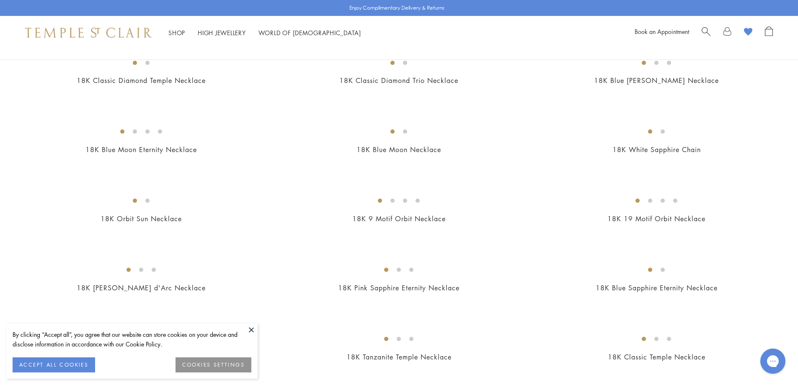
click at [253, 328] on button at bounding box center [251, 330] width 13 height 13
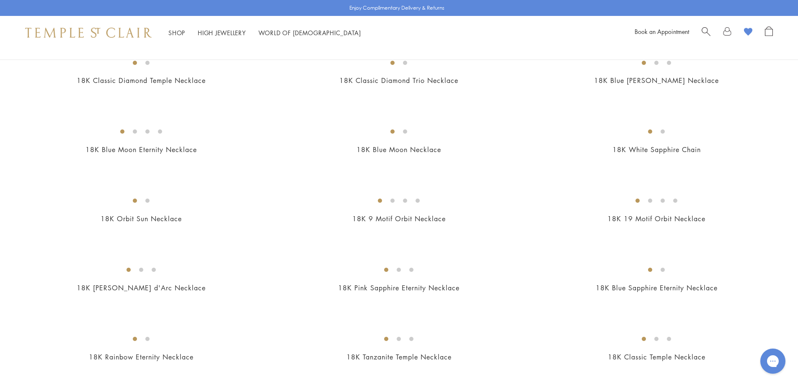
click at [0, 0] on img at bounding box center [0, 0] width 0 height 0
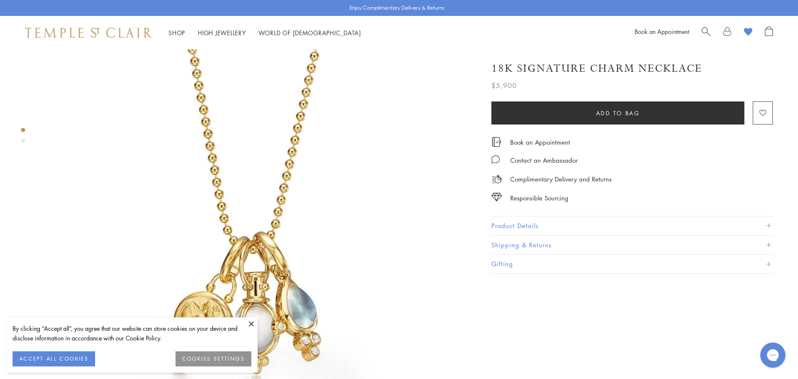
click at [524, 224] on button "Product Details" at bounding box center [633, 225] width 282 height 19
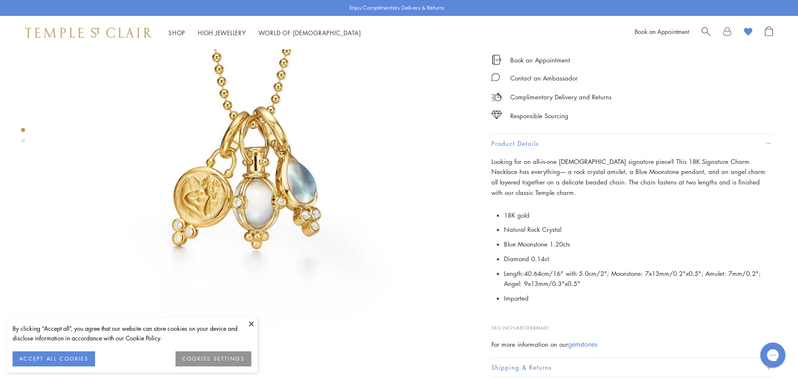
scroll to position [126, 0]
click at [251, 325] on button at bounding box center [251, 323] width 13 height 13
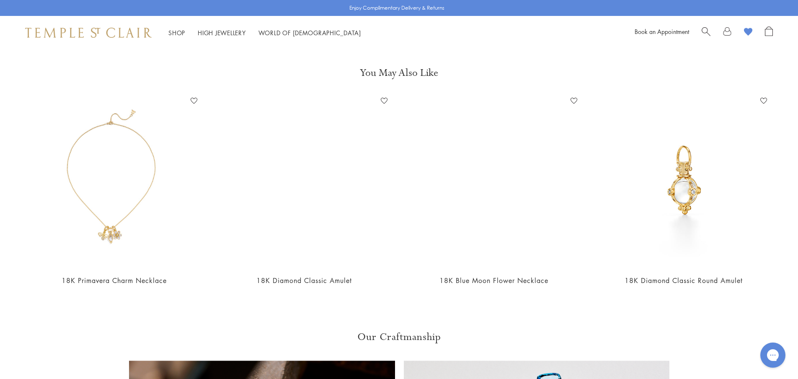
scroll to position [880, 0]
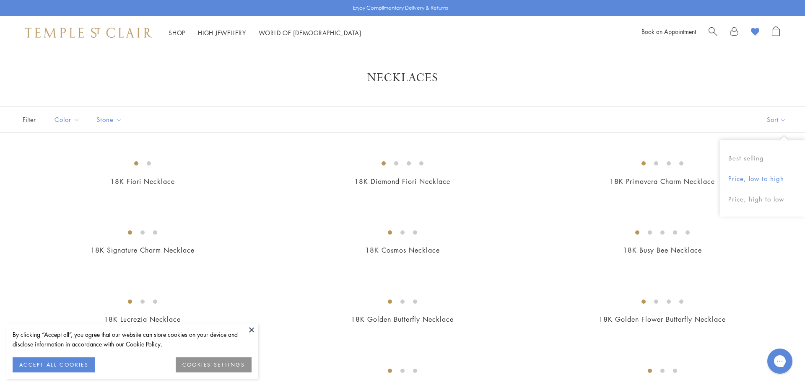
click at [738, 177] on button "Price, low to high" at bounding box center [762, 178] width 85 height 21
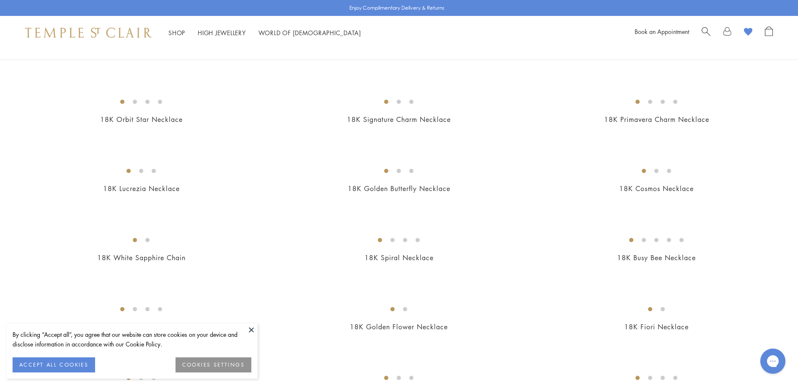
scroll to position [168, 0]
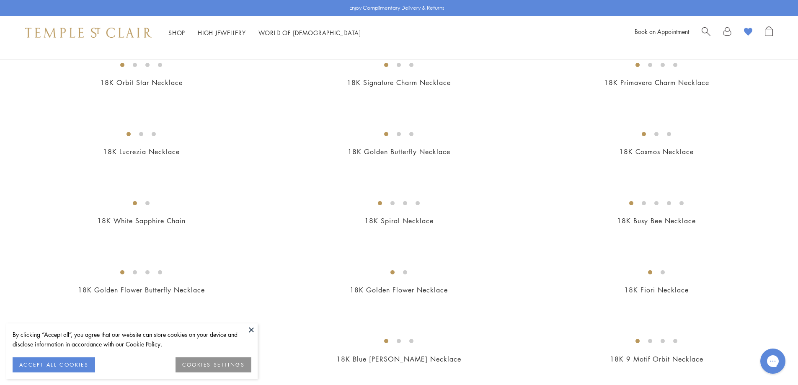
click at [252, 330] on button at bounding box center [251, 330] width 13 height 13
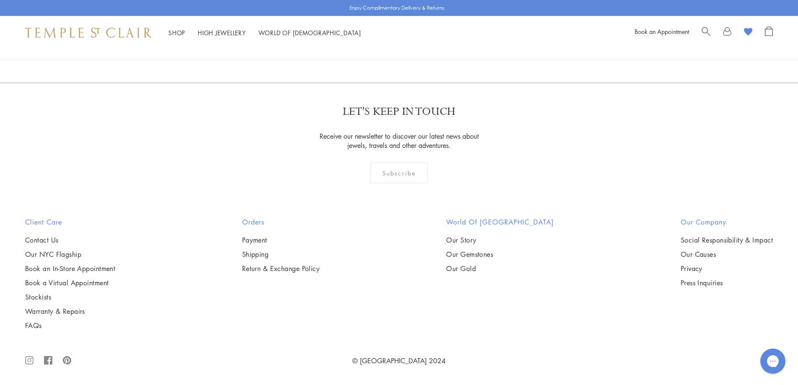
scroll to position [3017, 0]
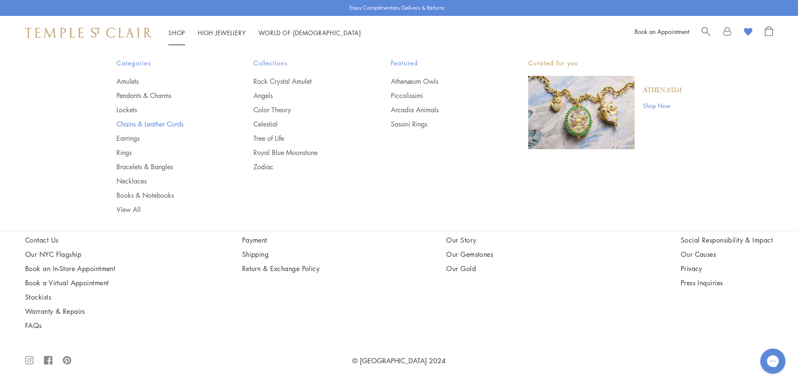
click at [146, 123] on link "Chains & Leather Cords" at bounding box center [169, 123] width 104 height 9
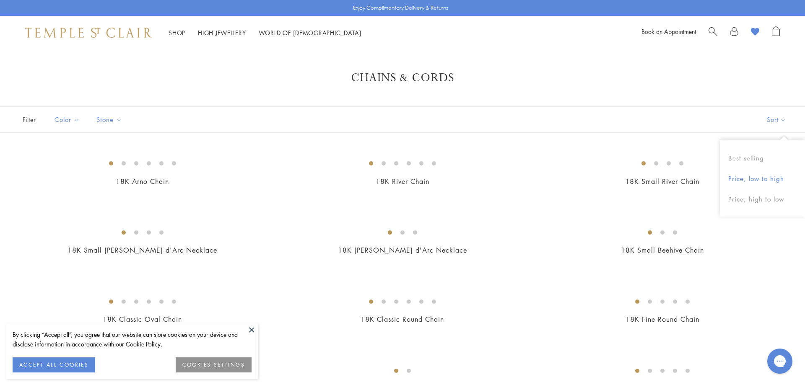
click at [768, 176] on button "Price, low to high" at bounding box center [762, 178] width 85 height 21
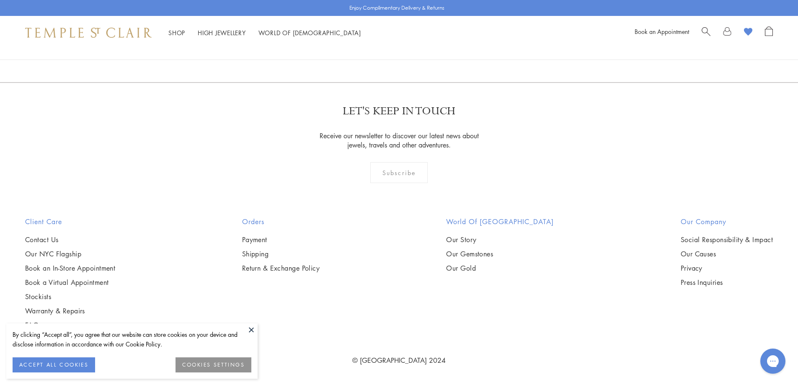
scroll to position [964, 0]
click at [252, 329] on button at bounding box center [251, 330] width 13 height 13
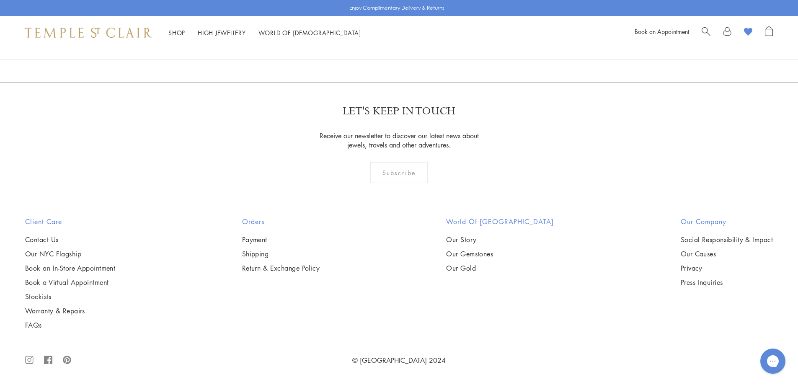
scroll to position [1341, 0]
click at [0, 0] on img at bounding box center [0, 0] width 0 height 0
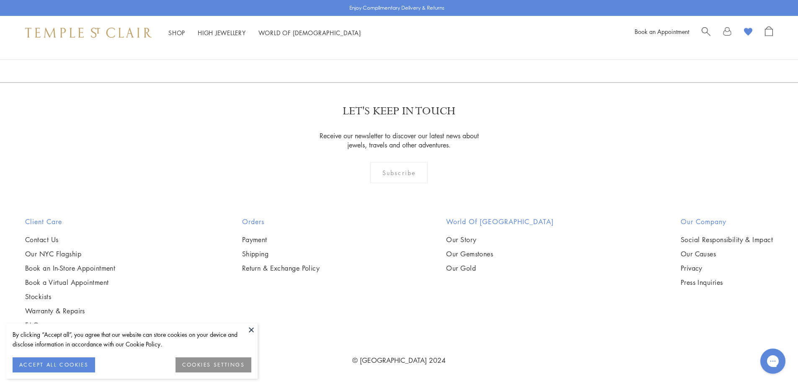
scroll to position [922, 0]
click at [0, 0] on img at bounding box center [0, 0] width 0 height 0
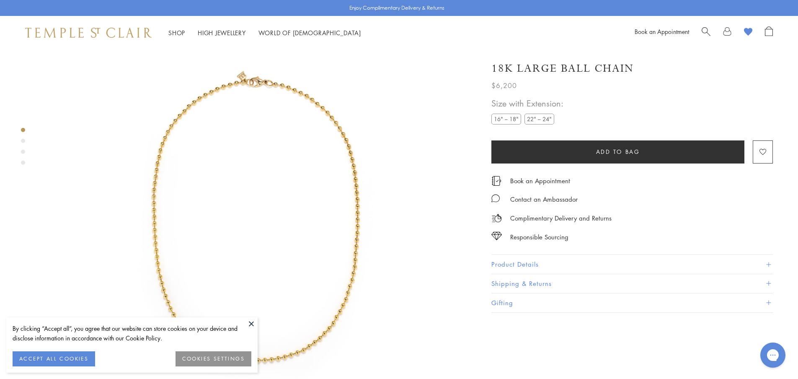
scroll to position [49, 0]
click at [544, 119] on label "22" – 24"" at bounding box center [540, 119] width 30 height 10
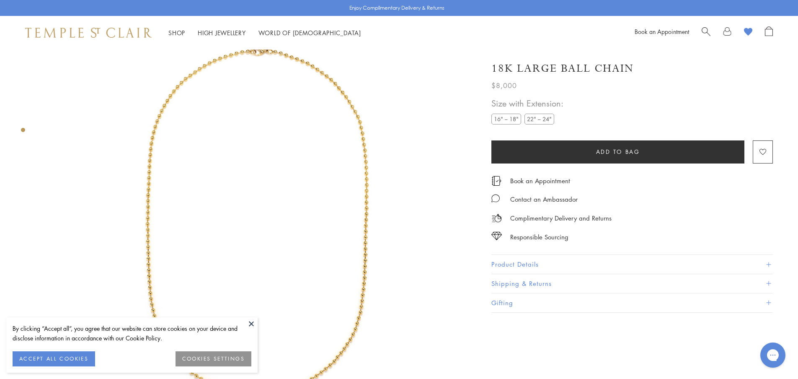
click at [362, 236] on img at bounding box center [257, 215] width 430 height 430
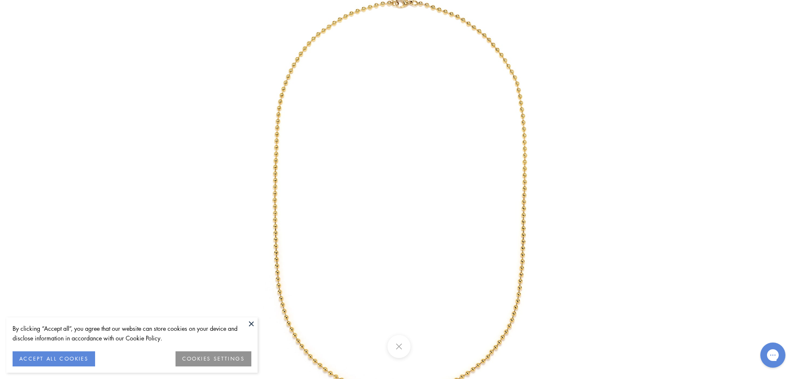
click at [275, 200] on img at bounding box center [399, 189] width 490 height 490
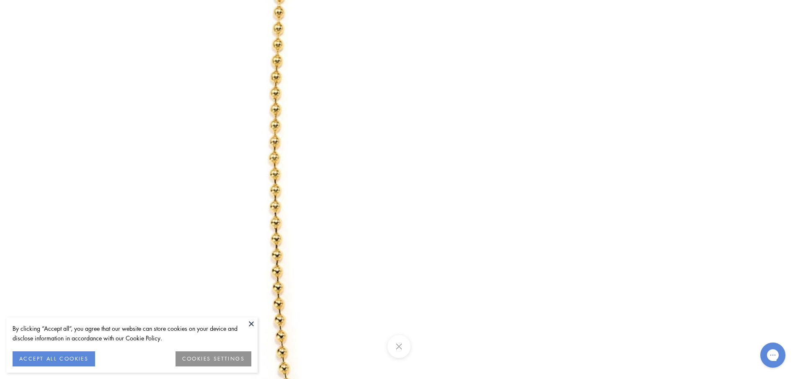
click at [398, 344] on button at bounding box center [399, 346] width 23 height 23
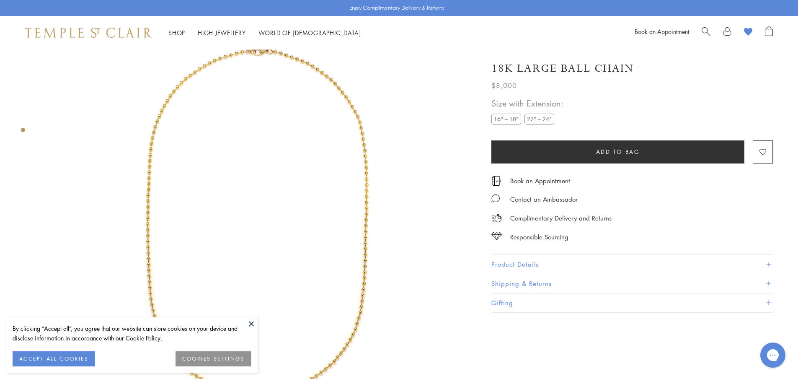
click at [251, 322] on button at bounding box center [251, 323] width 13 height 13
